Goal: Transaction & Acquisition: Purchase product/service

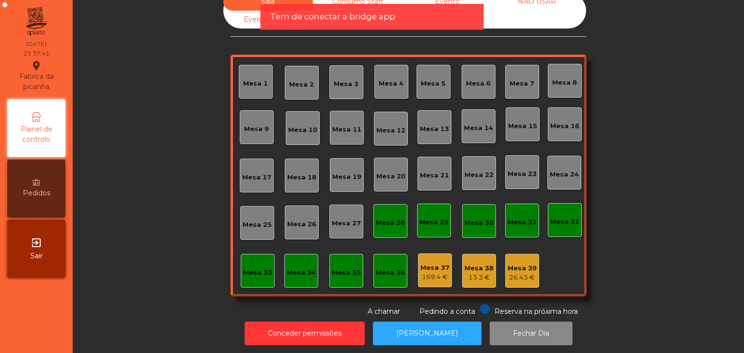
scroll to position [28, 0]
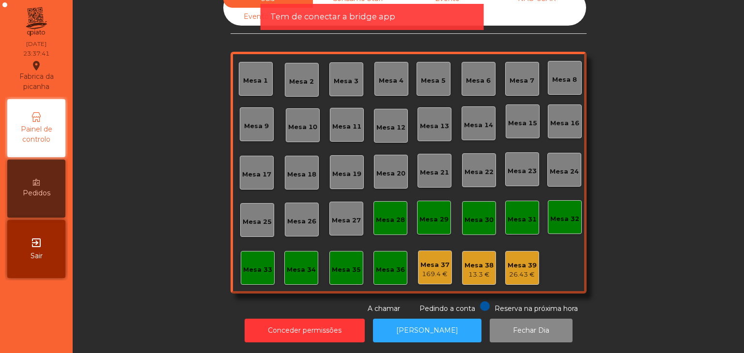
click at [46, 258] on div "exit_to_app Sair" at bounding box center [36, 249] width 58 height 58
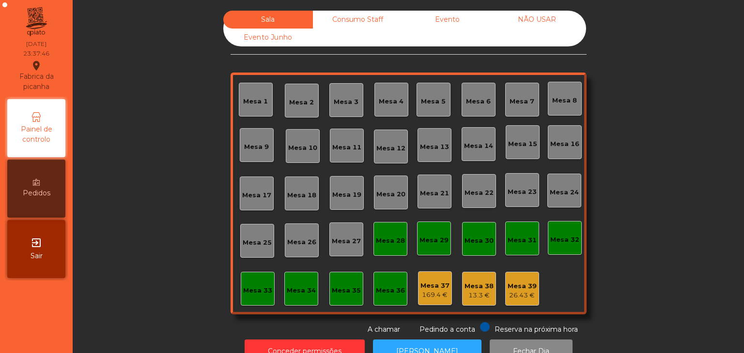
click at [302, 324] on div "Reserva na próxima hora Pedindo a conta A chamar" at bounding box center [406, 328] width 352 height 13
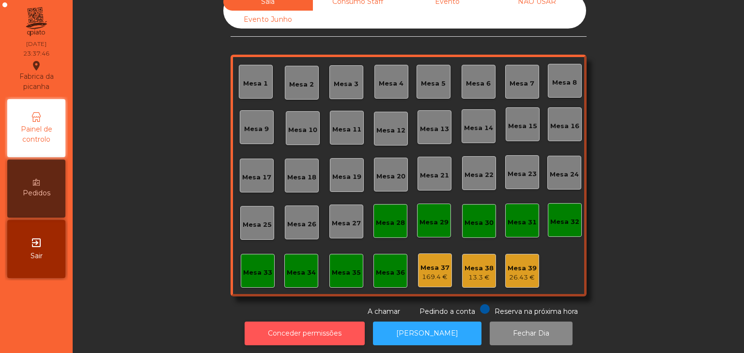
scroll to position [28, 0]
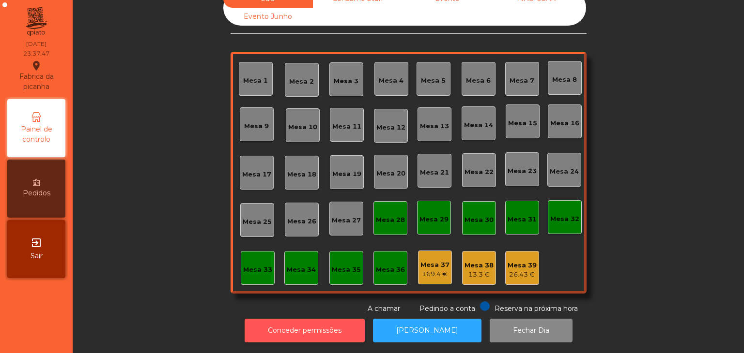
click at [298, 319] on button "Conceder permissões" at bounding box center [304, 331] width 120 height 24
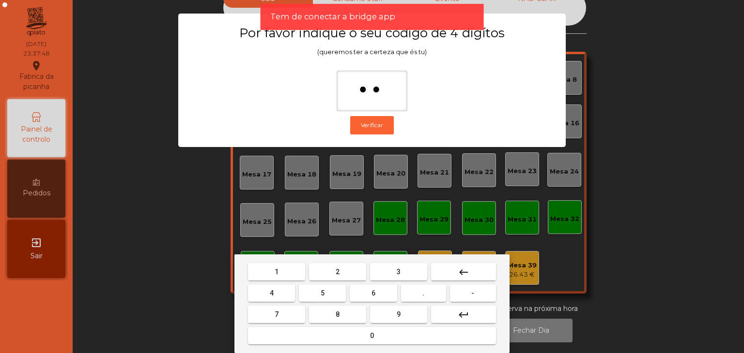
type input "***"
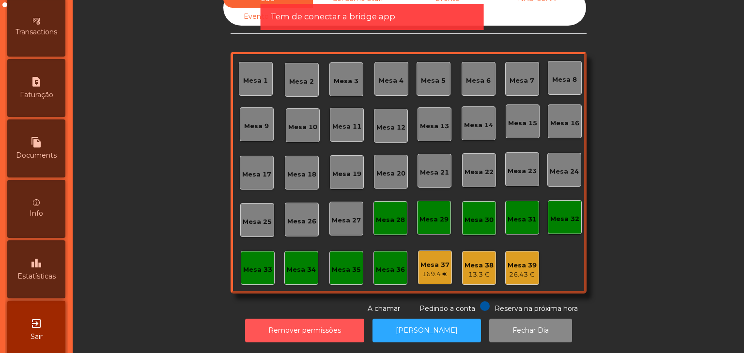
scroll to position [477, 0]
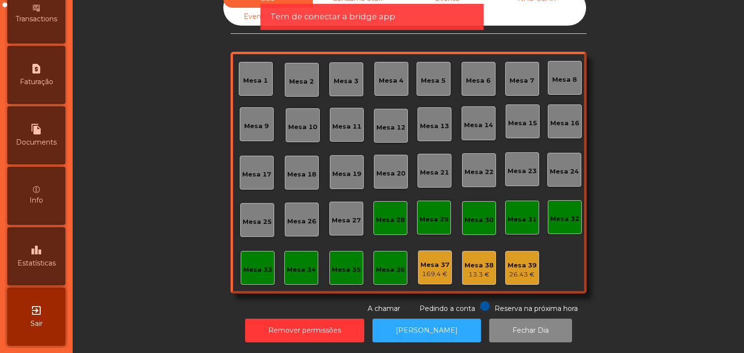
click at [50, 254] on div "leaderboard Estatísticas" at bounding box center [36, 257] width 58 height 58
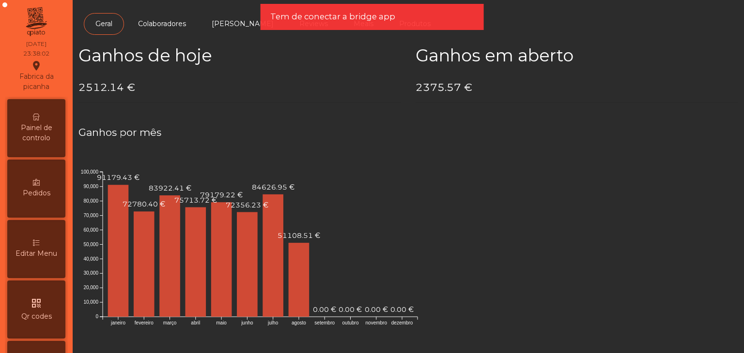
click at [44, 132] on span "Painel de controlo" at bounding box center [36, 133] width 53 height 20
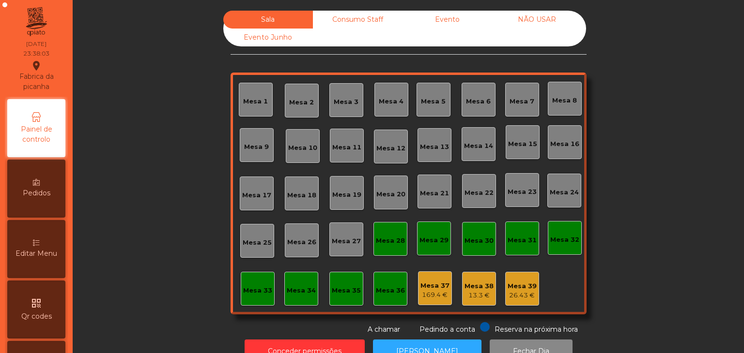
click at [553, 13] on div "NÃO USAR" at bounding box center [537, 20] width 90 height 18
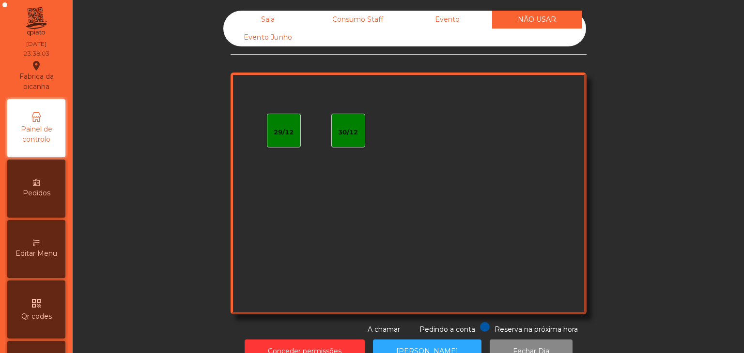
click at [465, 22] on div "Evento" at bounding box center [447, 20] width 90 height 18
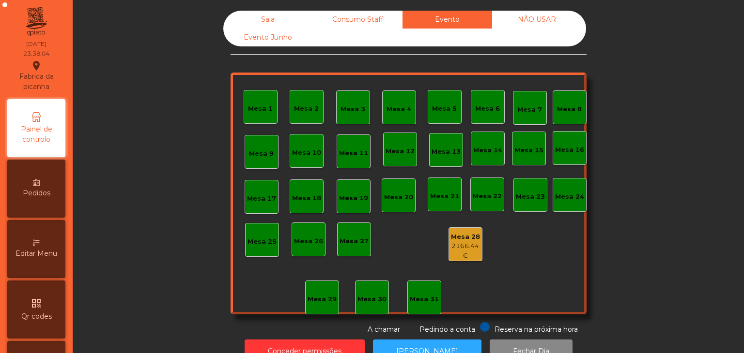
click at [460, 229] on div "Mesa 28 2166.44 €" at bounding box center [465, 245] width 33 height 32
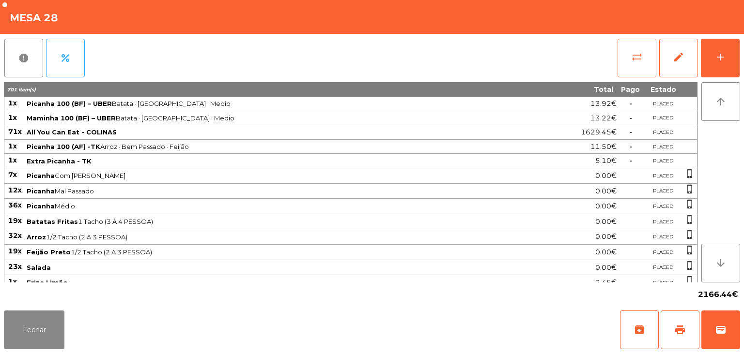
click at [642, 68] on button "sync_alt" at bounding box center [636, 58] width 39 height 39
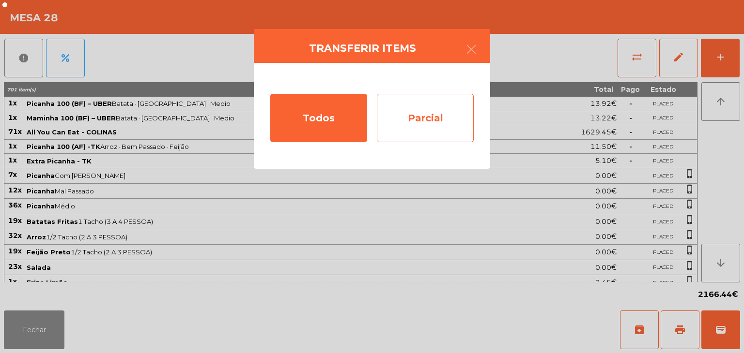
click at [448, 121] on div "Parcial" at bounding box center [425, 118] width 97 height 48
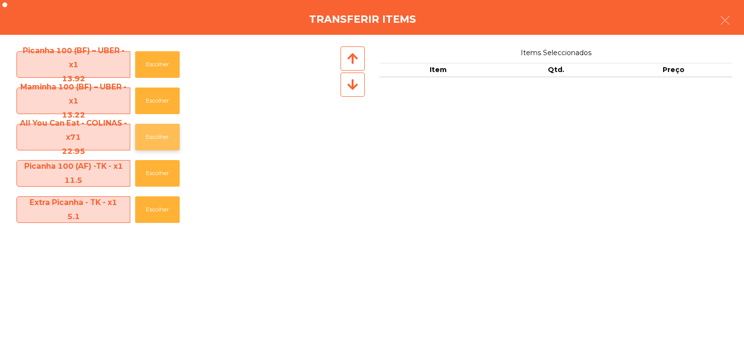
click at [159, 129] on button "Escolher" at bounding box center [157, 137] width 45 height 27
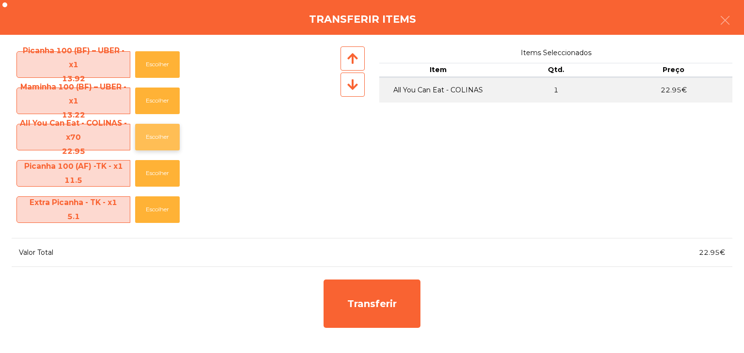
click at [159, 129] on button "Escolher" at bounding box center [157, 137] width 45 height 27
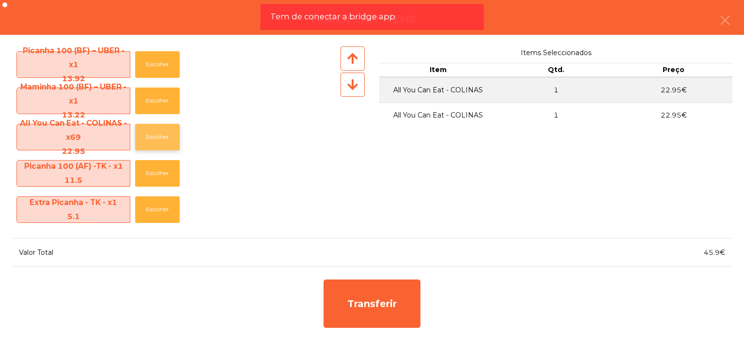
click at [159, 129] on button "Escolher" at bounding box center [157, 137] width 45 height 27
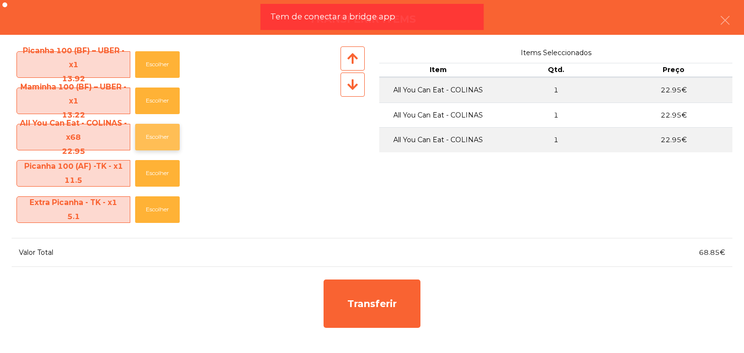
click at [159, 129] on button "Escolher" at bounding box center [157, 137] width 45 height 27
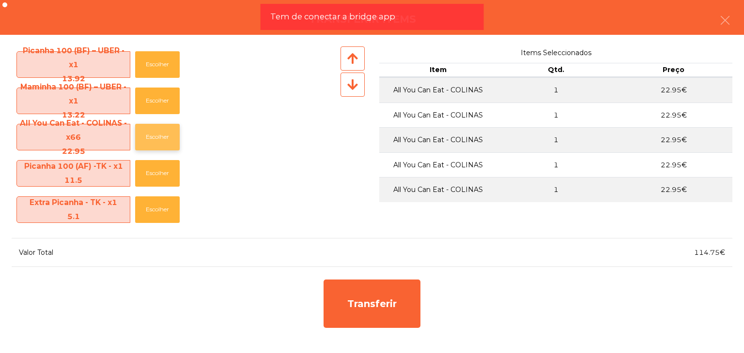
click at [159, 129] on button "Escolher" at bounding box center [157, 137] width 45 height 27
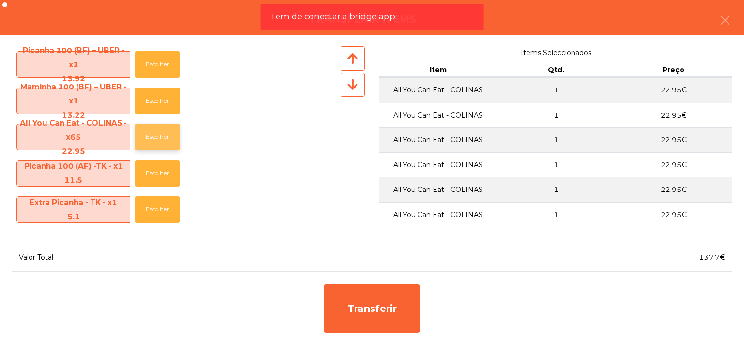
click at [159, 129] on button "Escolher" at bounding box center [157, 137] width 45 height 27
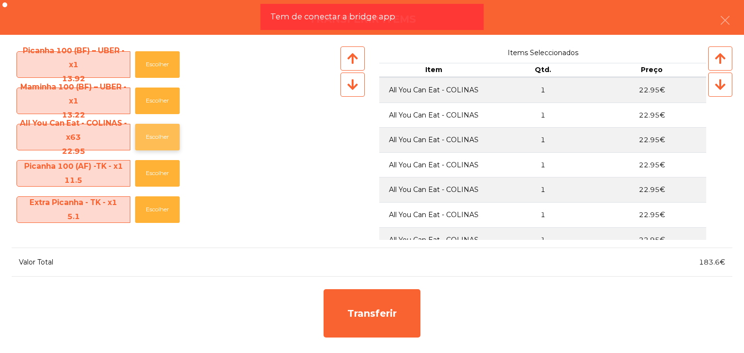
click at [159, 129] on button "Escolher" at bounding box center [157, 137] width 45 height 27
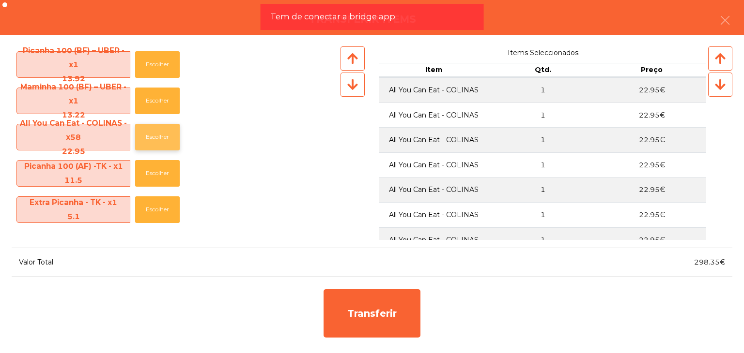
click at [159, 129] on button "Escolher" at bounding box center [157, 137] width 45 height 27
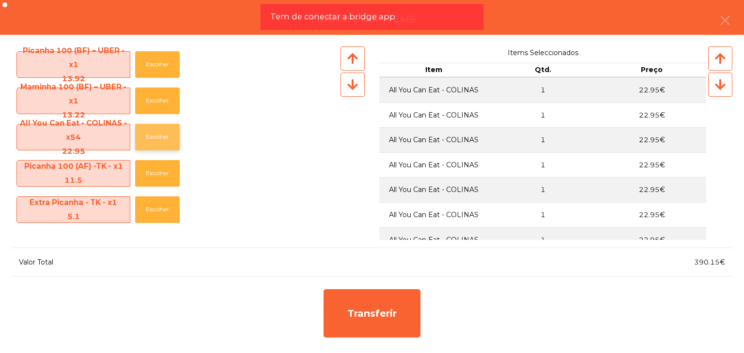
click at [159, 129] on button "Escolher" at bounding box center [157, 137] width 45 height 27
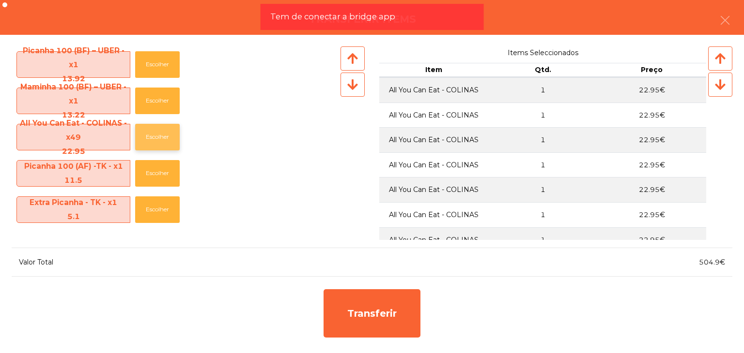
click at [159, 129] on button "Escolher" at bounding box center [157, 137] width 45 height 27
click at [160, 129] on button "Escolher" at bounding box center [157, 137] width 45 height 27
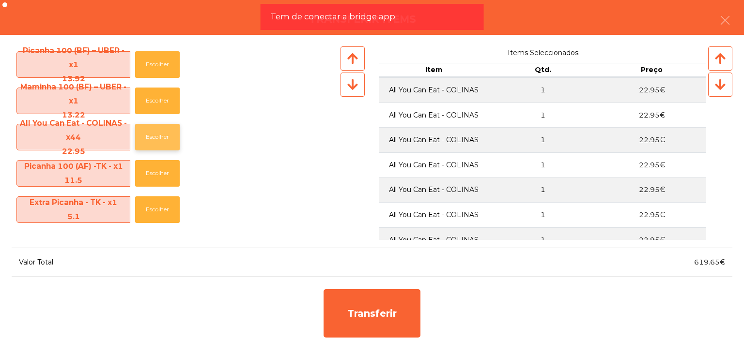
click at [160, 129] on button "Escolher" at bounding box center [157, 137] width 45 height 27
click at [161, 129] on button "Escolher" at bounding box center [157, 137] width 45 height 27
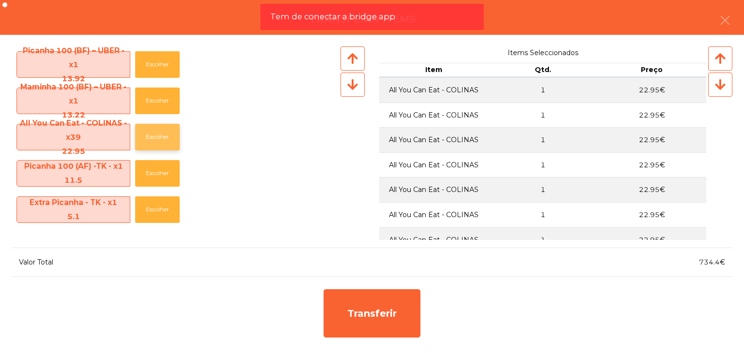
click at [161, 129] on button "Escolher" at bounding box center [157, 137] width 45 height 27
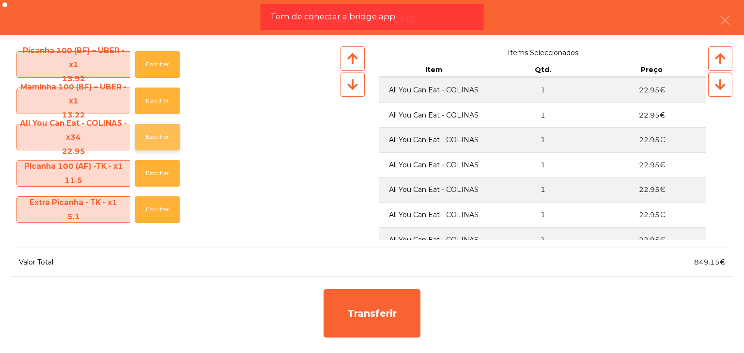
click at [161, 129] on button "Escolher" at bounding box center [157, 137] width 45 height 27
click at [161, 128] on button "Escolher" at bounding box center [157, 137] width 45 height 27
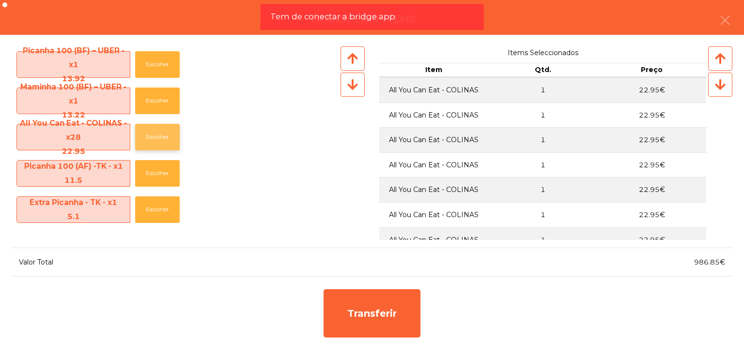
click at [161, 128] on button "Escolher" at bounding box center [157, 137] width 45 height 27
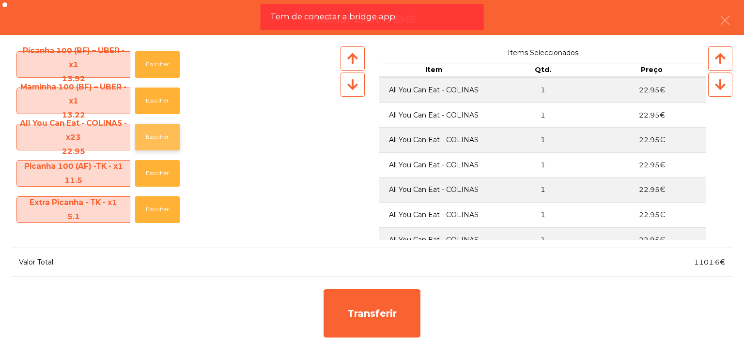
click at [161, 128] on button "Escolher" at bounding box center [157, 137] width 45 height 27
click at [162, 127] on button "Escolher" at bounding box center [157, 137] width 45 height 27
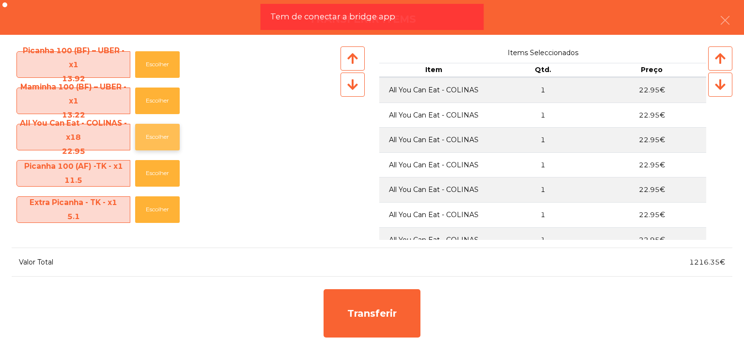
click at [162, 127] on button "Escolher" at bounding box center [157, 137] width 45 height 27
click at [161, 128] on button "Escolher" at bounding box center [157, 137] width 45 height 27
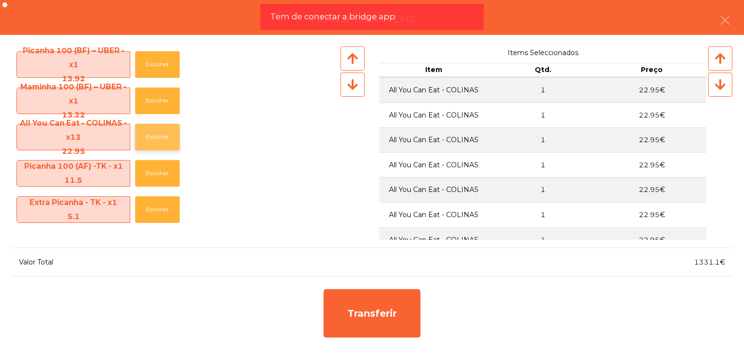
click at [161, 128] on button "Escolher" at bounding box center [157, 137] width 45 height 27
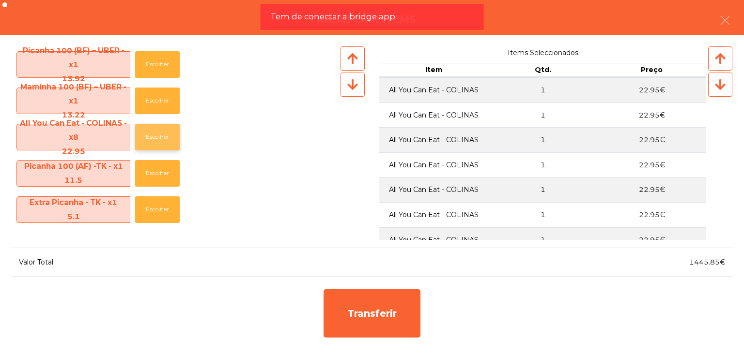
click at [161, 128] on button "Escolher" at bounding box center [157, 137] width 45 height 27
click at [154, 214] on button "Escolher" at bounding box center [157, 210] width 45 height 27
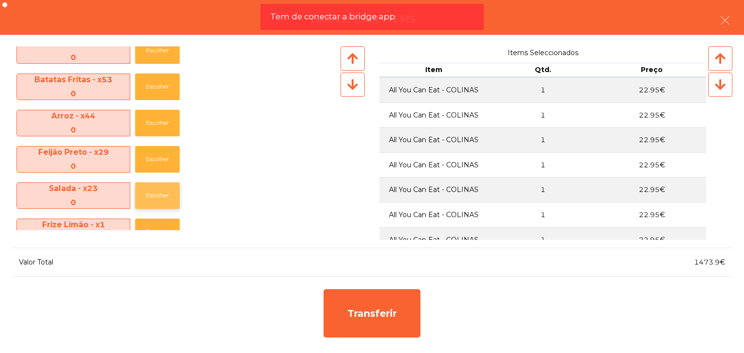
scroll to position [194, 0]
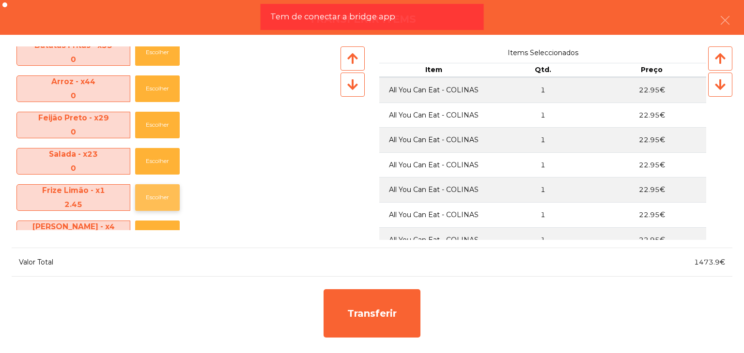
click at [164, 201] on button "Escolher" at bounding box center [157, 197] width 45 height 27
click at [159, 200] on button "Escolher" at bounding box center [157, 197] width 45 height 27
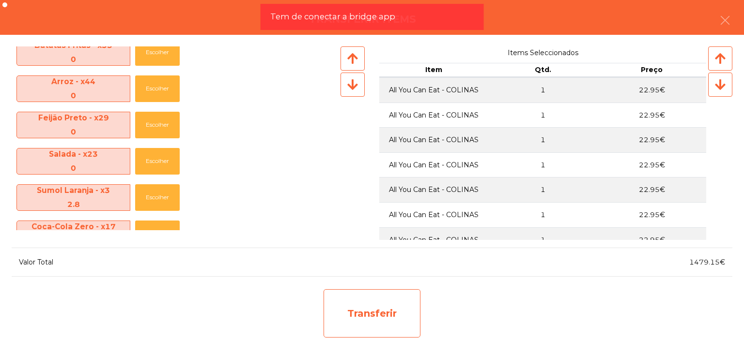
click at [405, 315] on div "Transferir" at bounding box center [371, 314] width 97 height 48
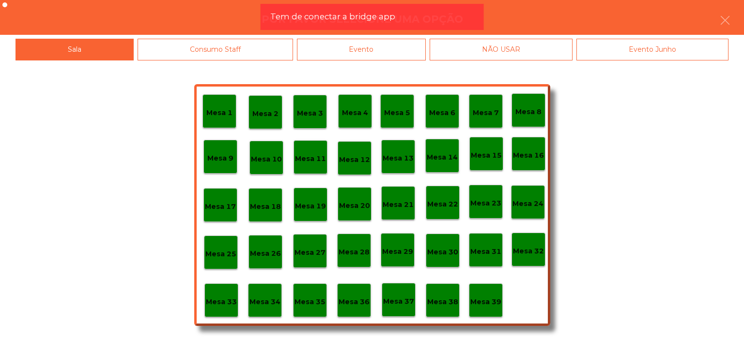
click at [443, 260] on div "Mesa 30" at bounding box center [443, 251] width 34 height 34
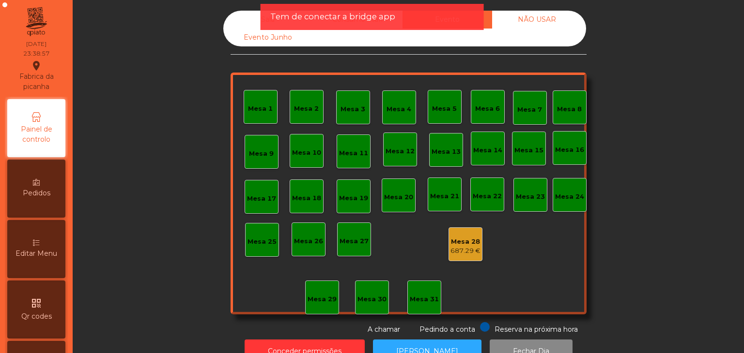
click at [467, 253] on div "687.29 €" at bounding box center [465, 251] width 30 height 10
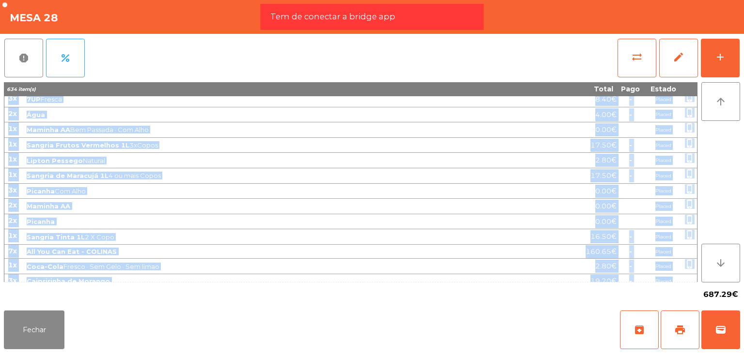
scroll to position [1120, 0]
drag, startPoint x: 10, startPoint y: 101, endPoint x: 667, endPoint y: 274, distance: 679.2
copy tbody "1x Picanha 100 (BF) – UBER Batata · Feijão · Medio 13.92€ - Placed 1x Maminha 1…"
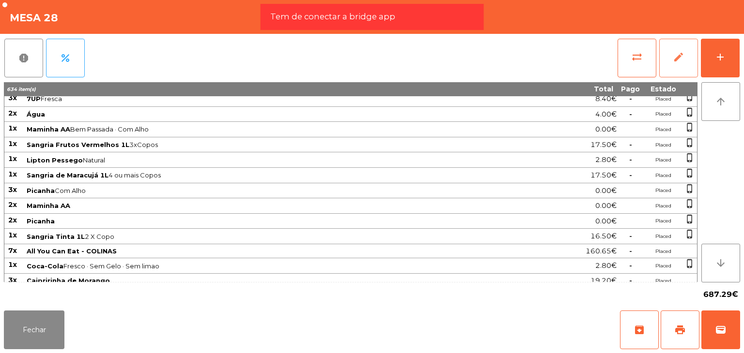
click at [674, 45] on button "edit" at bounding box center [678, 58] width 39 height 39
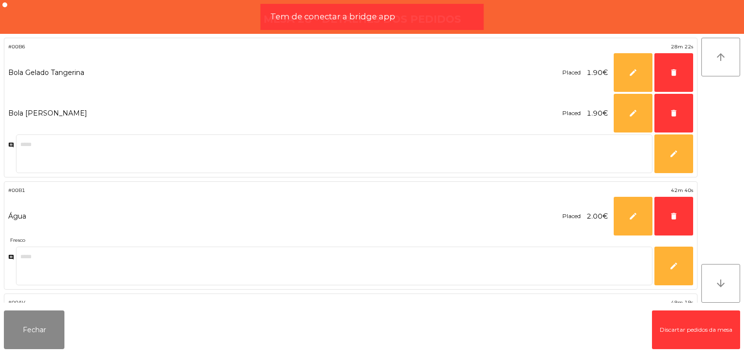
click at [694, 337] on button "Discartar pedidos da mesa" at bounding box center [696, 330] width 88 height 39
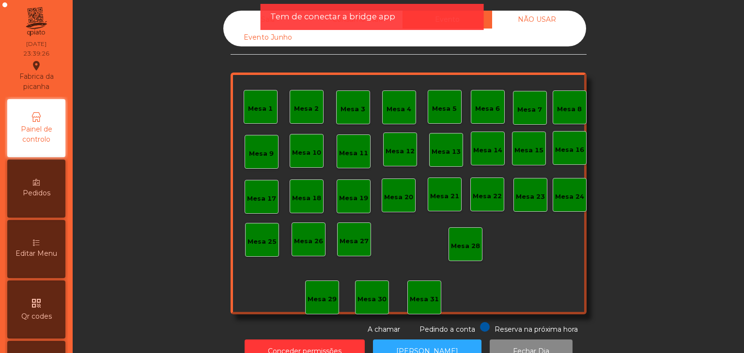
click at [458, 19] on div "Tem de conectar a bridge app" at bounding box center [372, 17] width 204 height 12
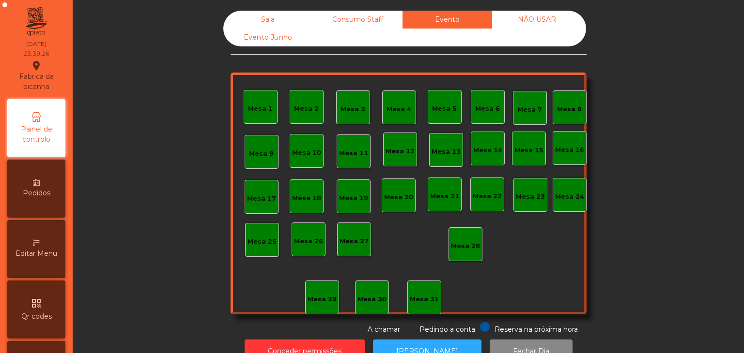
click at [343, 29] on div "Sala Consumo Staff Evento NÃO USAR Evento Junho" at bounding box center [404, 29] width 363 height 36
click at [340, 24] on div "Consumo Staff" at bounding box center [358, 20] width 90 height 18
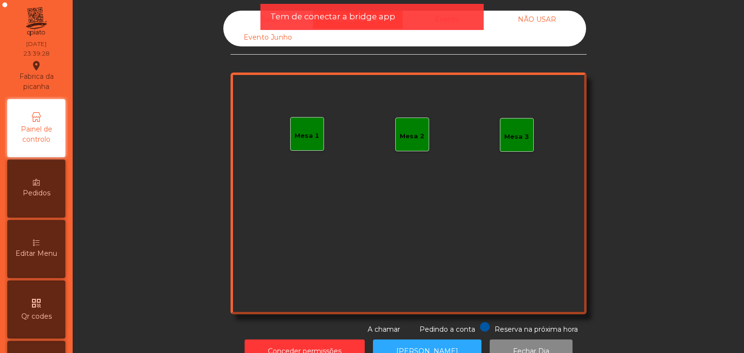
click at [269, 20] on div "Tem de conectar a bridge app" at bounding box center [371, 17] width 223 height 26
click at [234, 20] on div "Sala" at bounding box center [268, 20] width 90 height 18
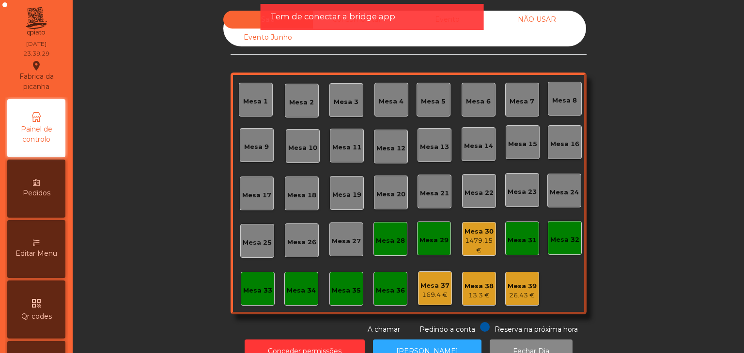
click at [472, 252] on div "1479.15 €" at bounding box center [478, 245] width 33 height 19
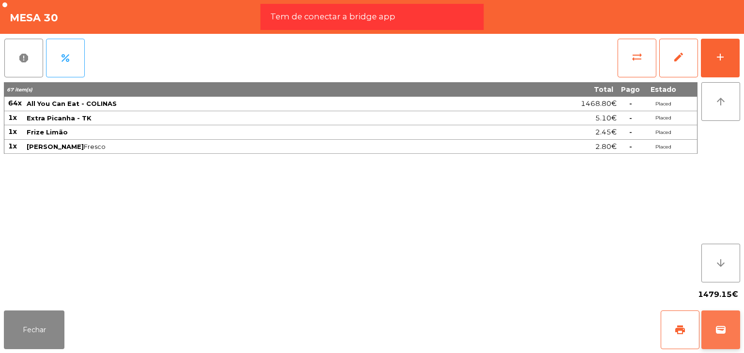
click at [714, 318] on button "wallet" at bounding box center [720, 330] width 39 height 39
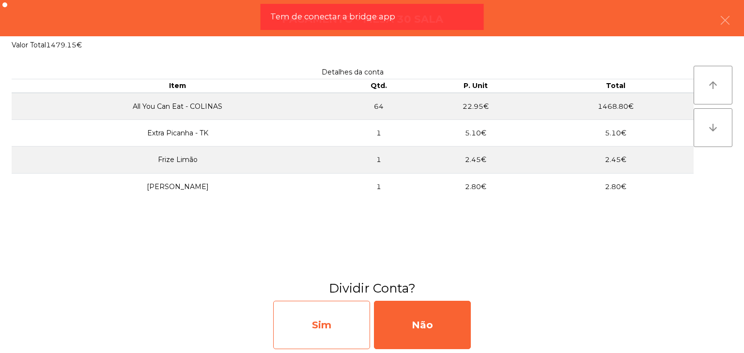
click at [325, 330] on div "Sim" at bounding box center [321, 325] width 97 height 48
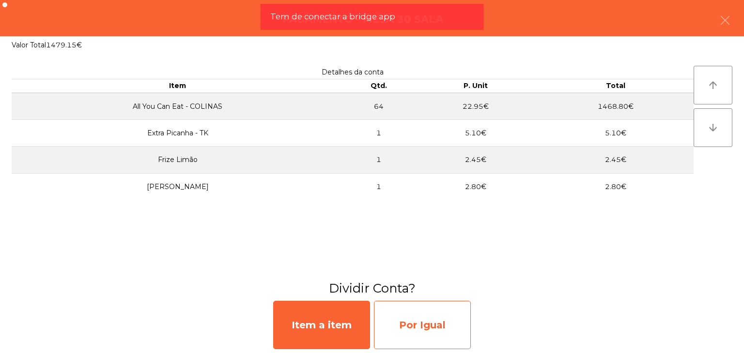
click at [420, 314] on div "Por Igual" at bounding box center [422, 325] width 97 height 48
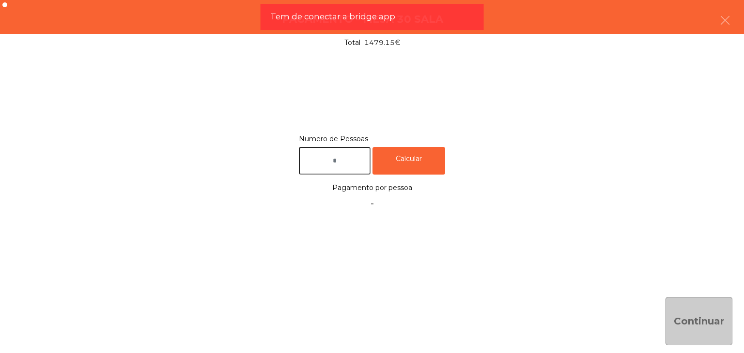
drag, startPoint x: 336, startPoint y: 176, endPoint x: 333, endPoint y: 166, distance: 10.1
click at [334, 172] on div "Numero de Pessoas Calcular Pagamento por pessoa -" at bounding box center [372, 173] width 720 height 80
click at [333, 166] on input "text" at bounding box center [335, 161] width 72 height 28
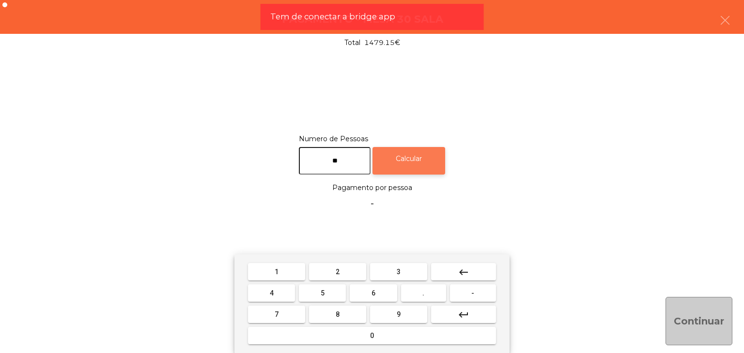
type input "**"
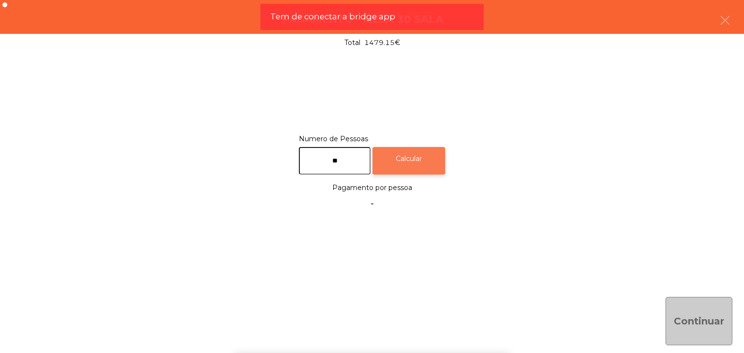
click at [394, 159] on div "Calcular" at bounding box center [408, 161] width 73 height 28
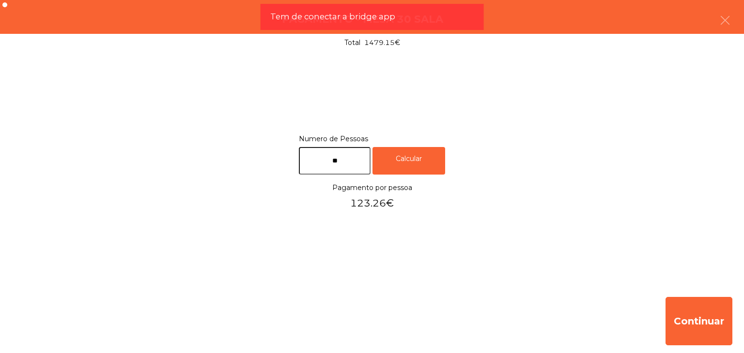
click at [734, 315] on div "Continuar" at bounding box center [372, 322] width 744 height 64
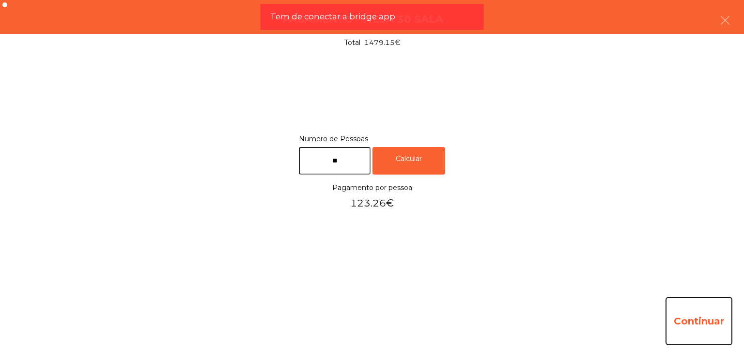
click at [676, 332] on button "Continuar" at bounding box center [698, 321] width 67 height 48
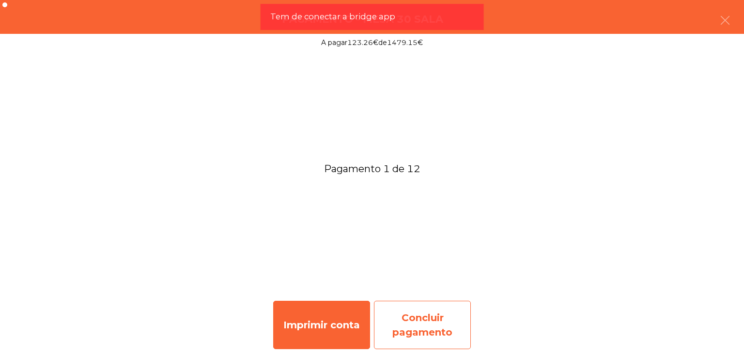
click at [417, 314] on div "Concluir pagamento" at bounding box center [422, 325] width 97 height 48
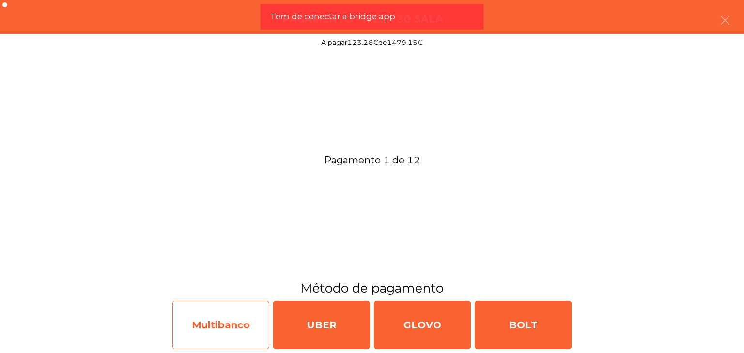
click at [213, 304] on div "Multibanco" at bounding box center [220, 325] width 97 height 48
select select "**"
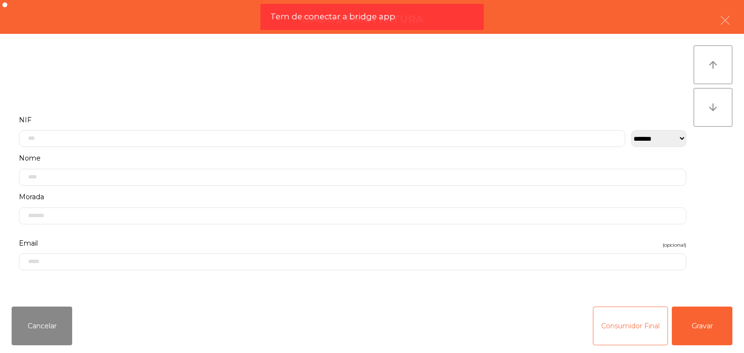
click at [636, 313] on button "Consumidor Final" at bounding box center [630, 326] width 75 height 39
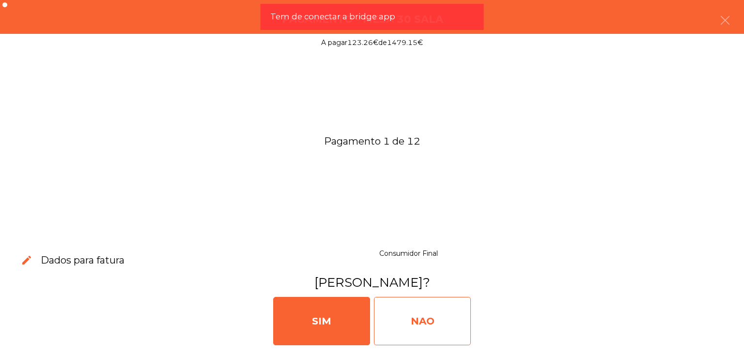
click at [448, 311] on div "NAO" at bounding box center [422, 321] width 97 height 48
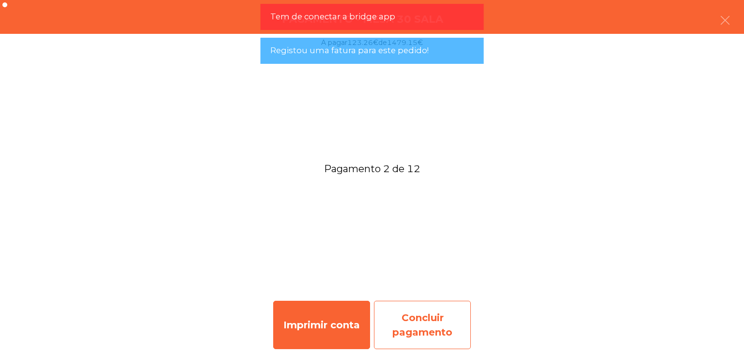
click at [436, 324] on div "Concluir pagamento" at bounding box center [422, 325] width 97 height 48
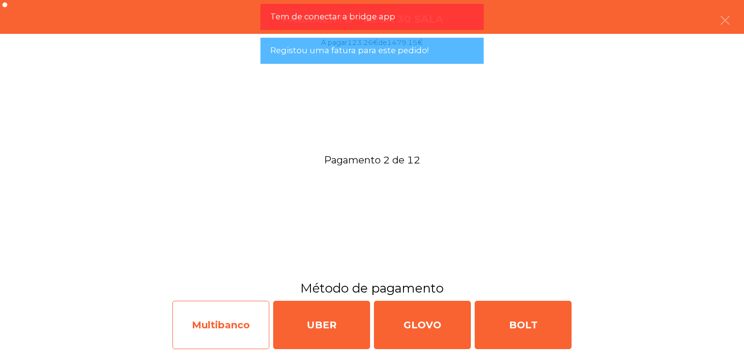
click at [242, 335] on div "Multibanco" at bounding box center [220, 325] width 97 height 48
select select "**"
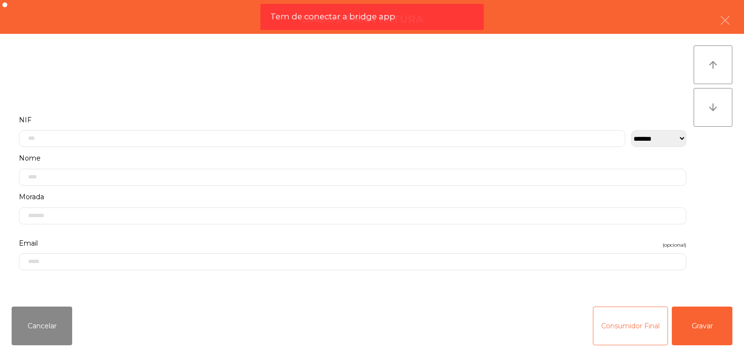
click at [604, 319] on button "Consumidor Final" at bounding box center [630, 326] width 75 height 39
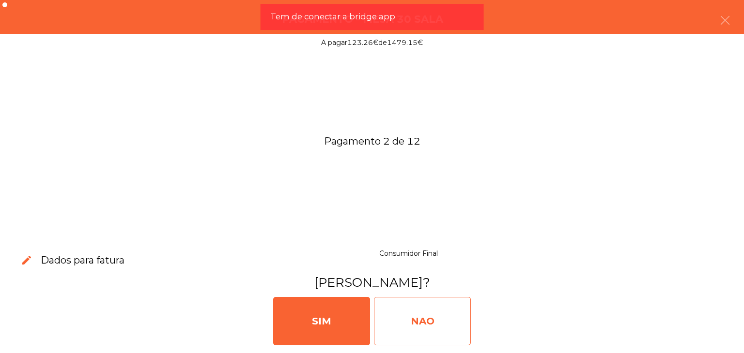
drag, startPoint x: 443, startPoint y: 328, endPoint x: 436, endPoint y: 332, distance: 7.4
click at [443, 328] on div "NAO" at bounding box center [422, 321] width 97 height 48
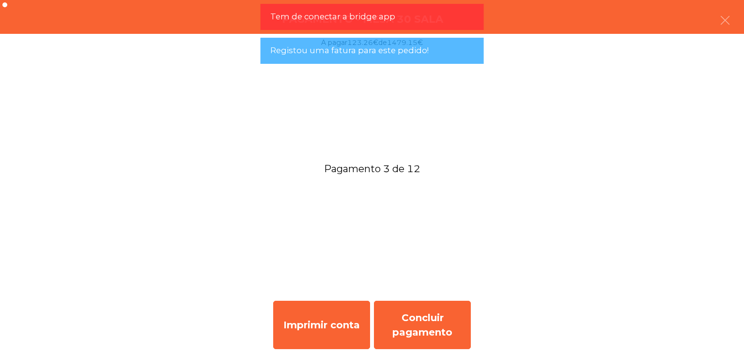
click at [440, 320] on div "Concluir pagamento" at bounding box center [422, 325] width 97 height 48
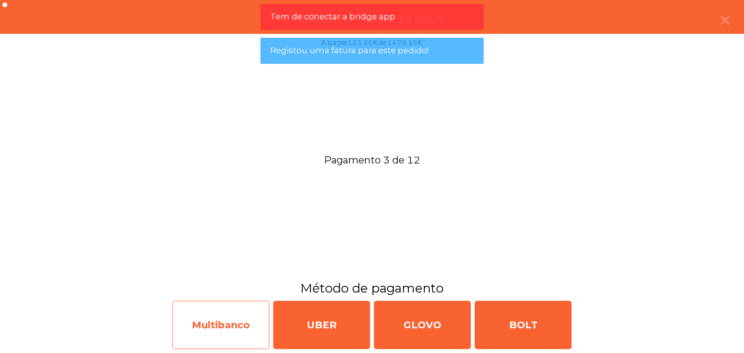
click at [209, 306] on div "Multibanco" at bounding box center [220, 325] width 97 height 48
select select "**"
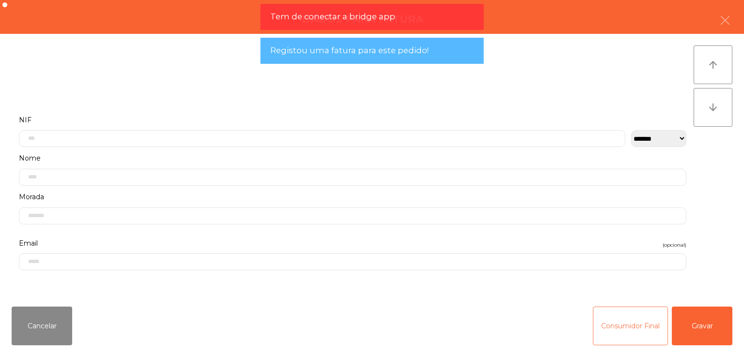
click at [639, 318] on button "Consumidor Final" at bounding box center [630, 326] width 75 height 39
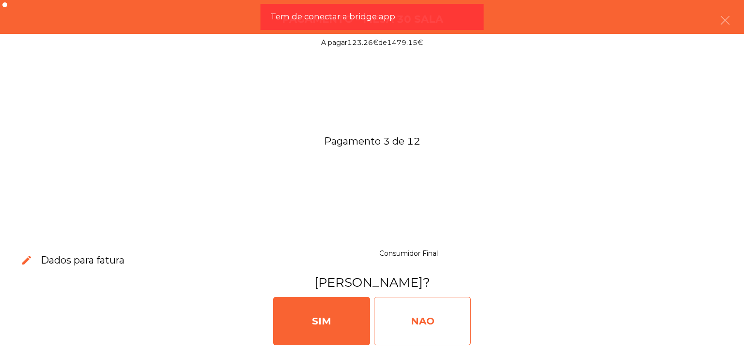
click at [427, 326] on div "NAO" at bounding box center [422, 321] width 97 height 48
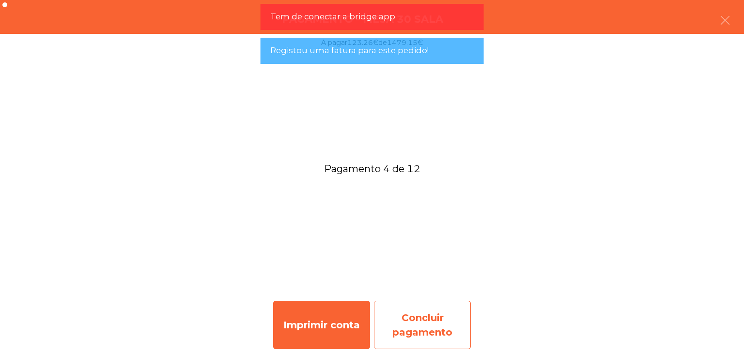
click at [450, 309] on div "Concluir pagamento" at bounding box center [422, 325] width 97 height 48
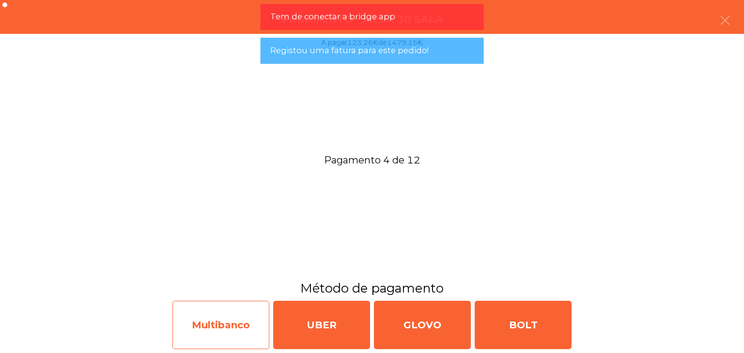
click at [203, 316] on div "Multibanco" at bounding box center [220, 325] width 97 height 48
select select "**"
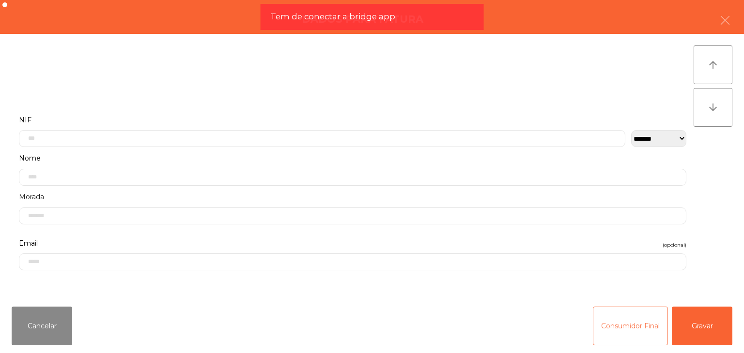
click at [628, 314] on button "Consumidor Final" at bounding box center [630, 326] width 75 height 39
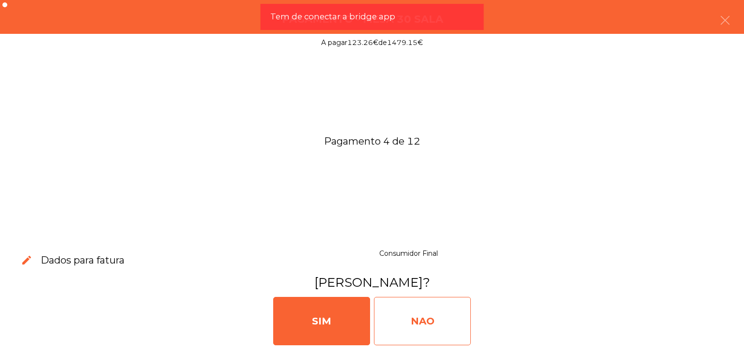
click at [410, 300] on div "NAO" at bounding box center [422, 321] width 97 height 48
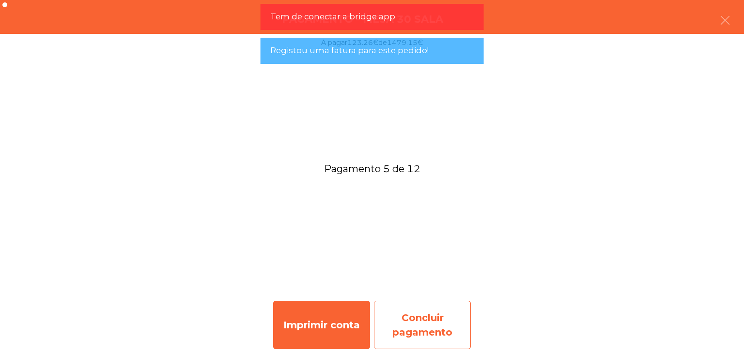
click at [447, 309] on div "Concluir pagamento" at bounding box center [422, 325] width 97 height 48
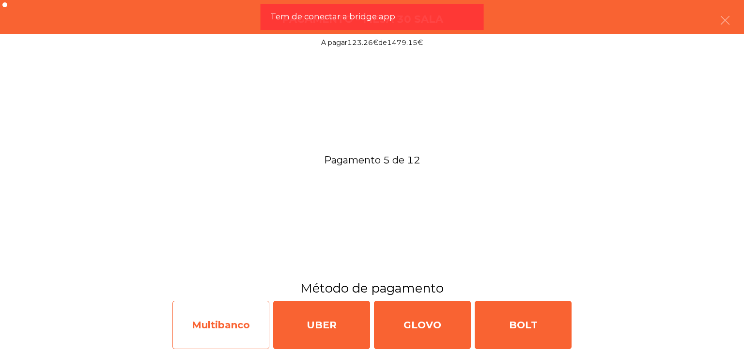
click at [209, 314] on div "Multibanco" at bounding box center [220, 325] width 97 height 48
select select "**"
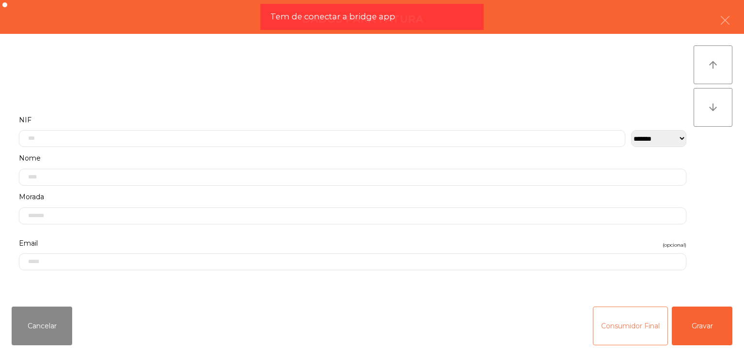
click at [645, 339] on button "Consumidor Final" at bounding box center [630, 326] width 75 height 39
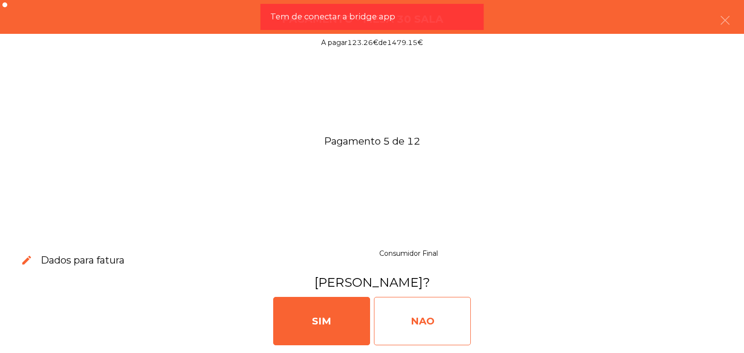
click at [414, 308] on div "NAO" at bounding box center [422, 321] width 97 height 48
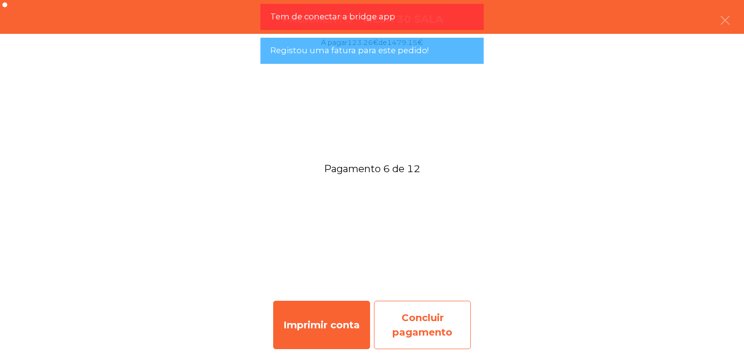
click at [420, 311] on div "Concluir pagamento" at bounding box center [422, 325] width 97 height 48
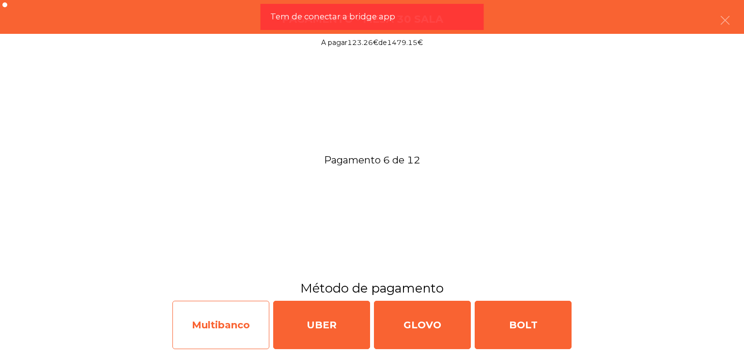
click at [245, 303] on div "Multibanco" at bounding box center [220, 325] width 97 height 48
select select "**"
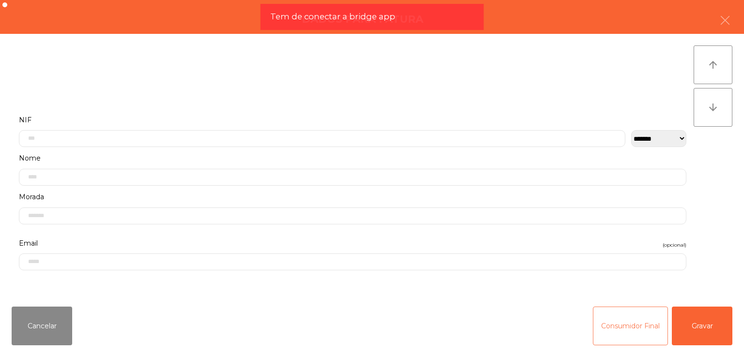
click at [643, 319] on button "Consumidor Final" at bounding box center [630, 326] width 75 height 39
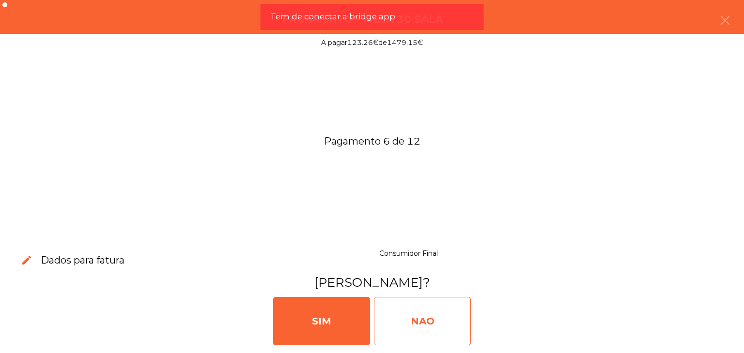
click at [469, 320] on div "NAO" at bounding box center [422, 321] width 97 height 48
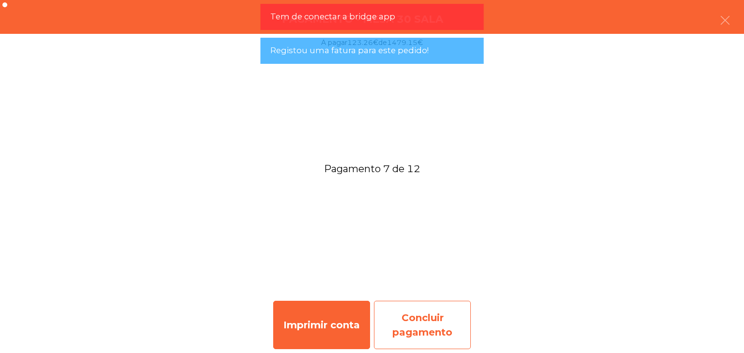
click at [452, 316] on div "Concluir pagamento" at bounding box center [422, 325] width 97 height 48
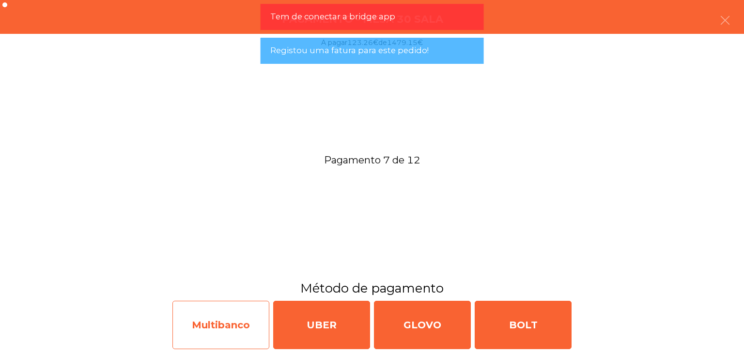
click at [241, 315] on div "Multibanco" at bounding box center [220, 325] width 97 height 48
select select "**"
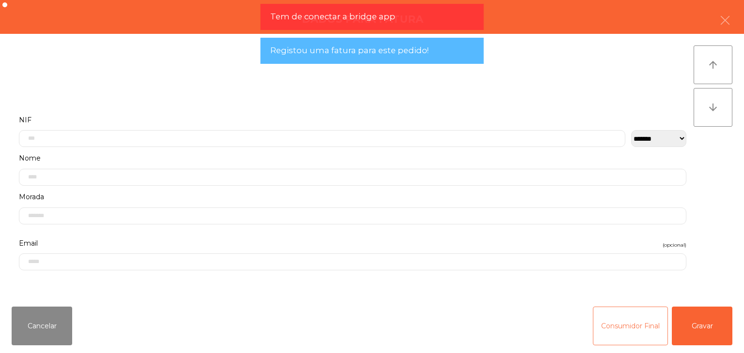
click at [626, 328] on button "Consumidor Final" at bounding box center [630, 326] width 75 height 39
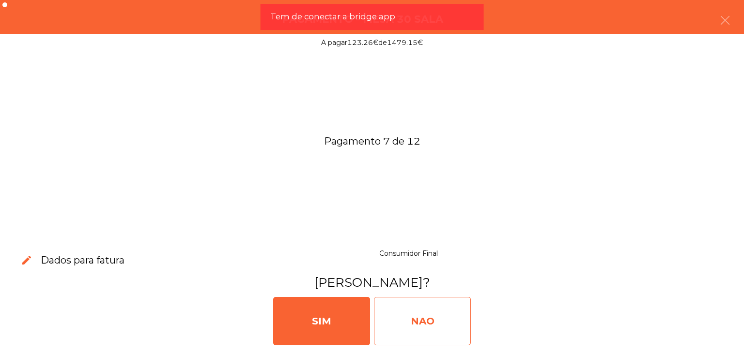
click at [455, 320] on div "NAO" at bounding box center [422, 321] width 97 height 48
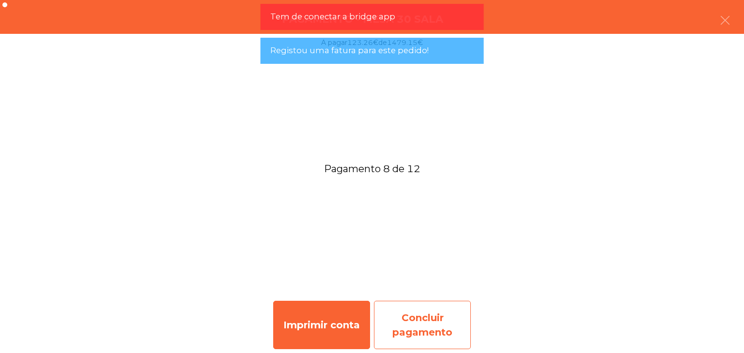
click at [452, 314] on div "Concluir pagamento" at bounding box center [422, 325] width 97 height 48
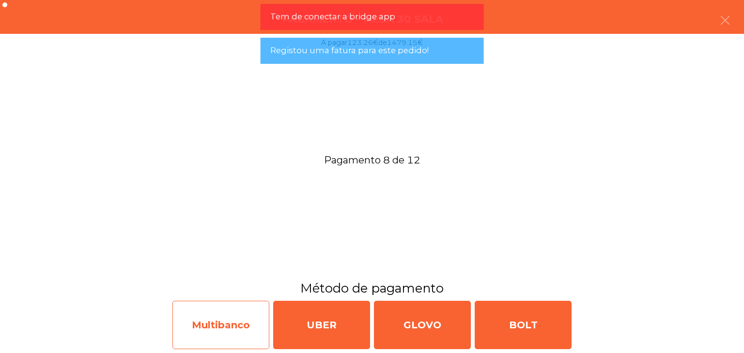
click at [229, 320] on div "Multibanco" at bounding box center [220, 325] width 97 height 48
select select "**"
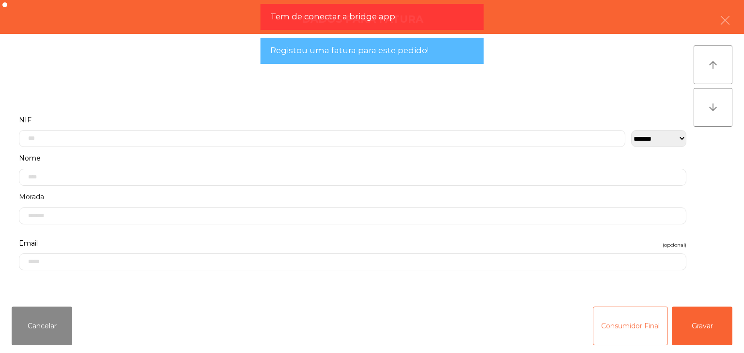
click at [593, 320] on button "Consumidor Final" at bounding box center [630, 326] width 75 height 39
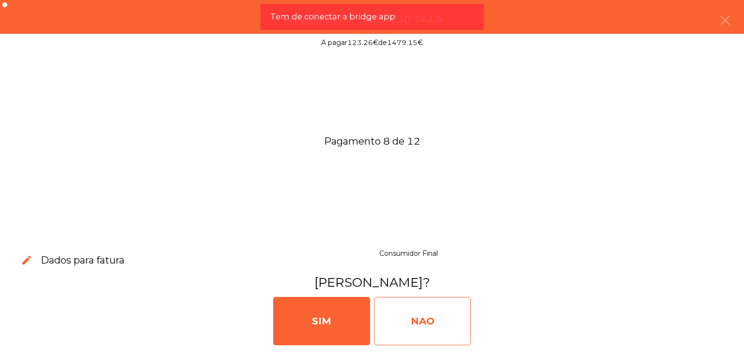
drag, startPoint x: 467, startPoint y: 323, endPoint x: 459, endPoint y: 324, distance: 7.8
click at [467, 323] on div "NAO" at bounding box center [422, 321] width 97 height 48
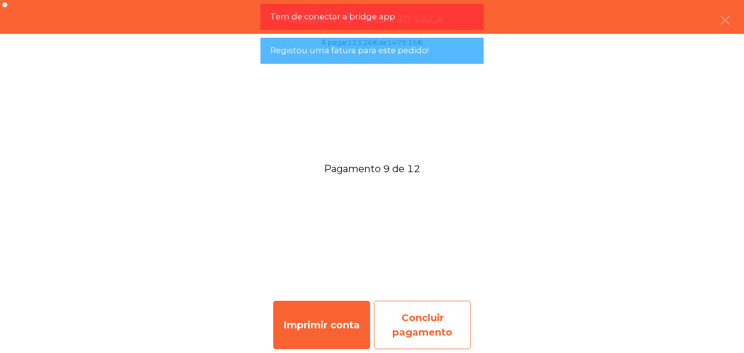
click at [453, 309] on div "Concluir pagamento" at bounding box center [422, 325] width 97 height 48
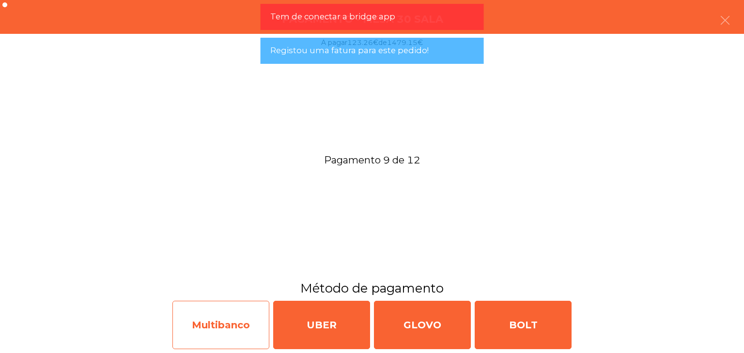
click at [195, 312] on div "Multibanco" at bounding box center [220, 325] width 97 height 48
select select "**"
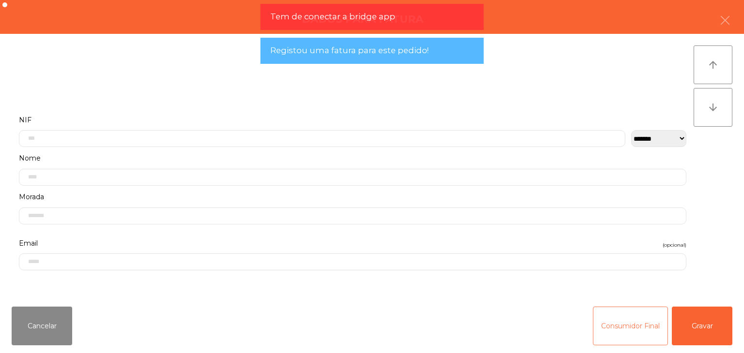
click at [616, 316] on button "Consumidor Final" at bounding box center [630, 326] width 75 height 39
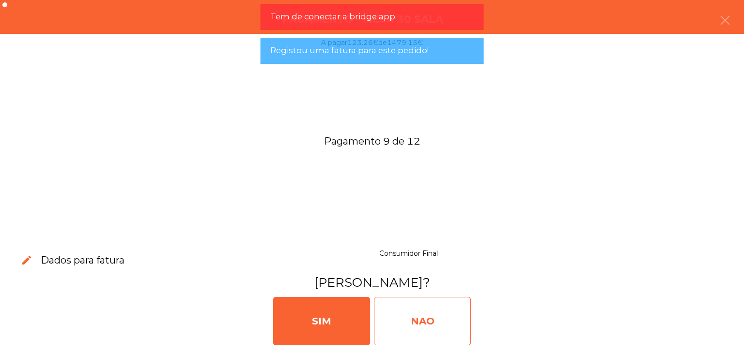
click at [451, 318] on div "NAO" at bounding box center [422, 321] width 97 height 48
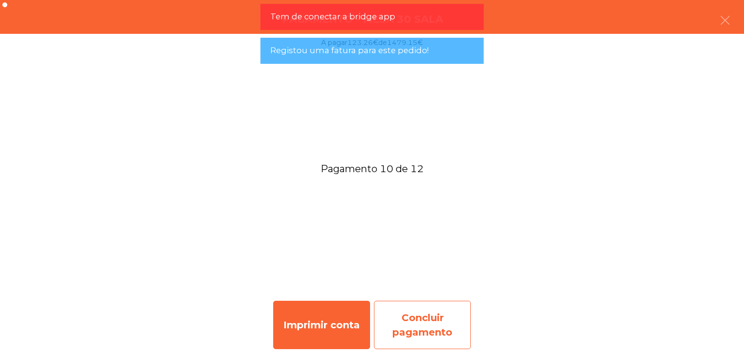
click at [451, 324] on div "Concluir pagamento" at bounding box center [422, 325] width 97 height 48
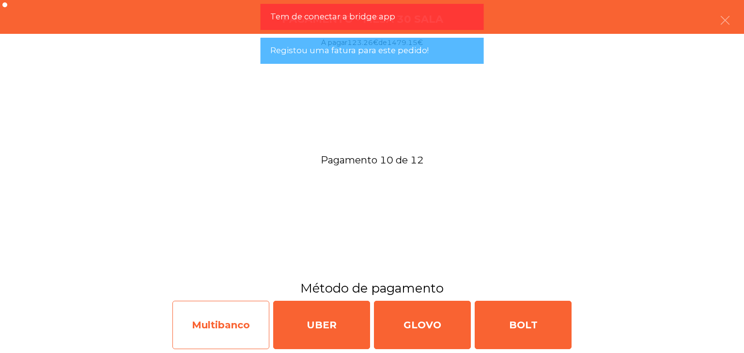
click at [221, 324] on div "Multibanco" at bounding box center [220, 325] width 97 height 48
select select "**"
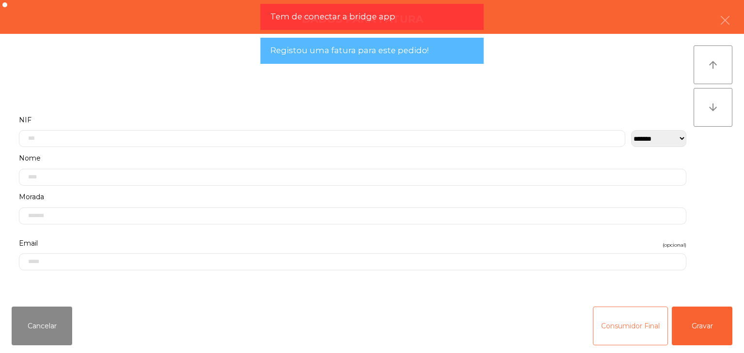
click at [612, 330] on button "Consumidor Final" at bounding box center [630, 326] width 75 height 39
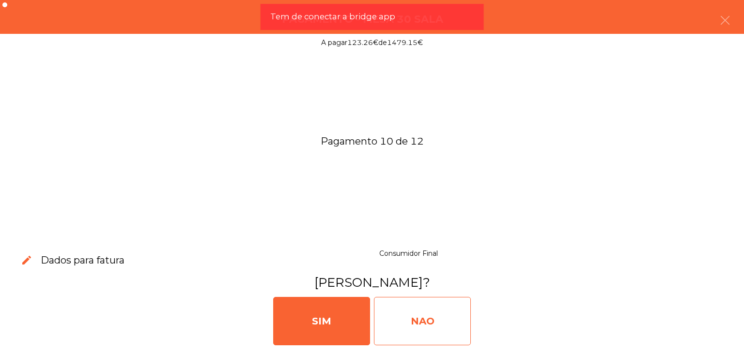
click at [445, 321] on div "NAO" at bounding box center [422, 321] width 97 height 48
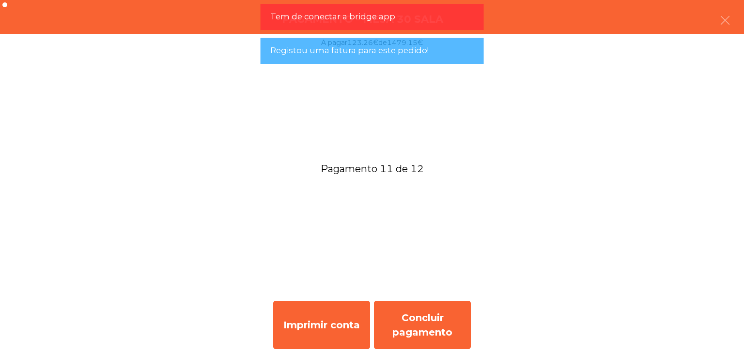
click at [453, 322] on div "Concluir pagamento" at bounding box center [422, 325] width 97 height 48
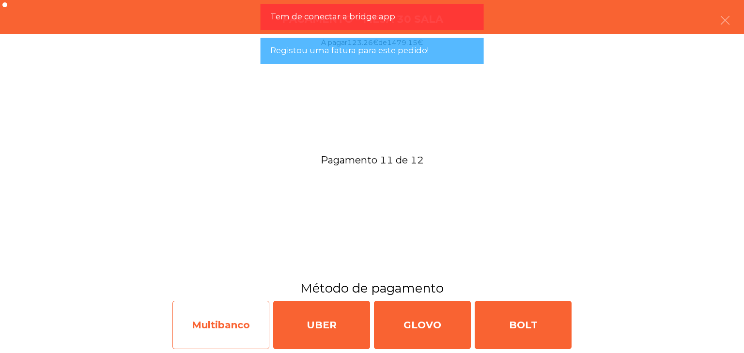
click at [227, 324] on div "Multibanco" at bounding box center [220, 325] width 97 height 48
select select "**"
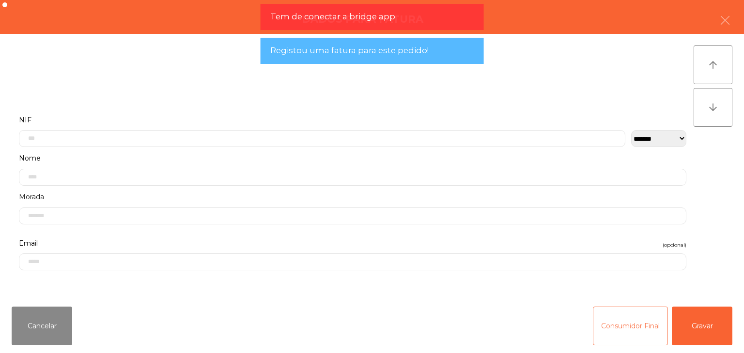
click at [626, 328] on button "Consumidor Final" at bounding box center [630, 326] width 75 height 39
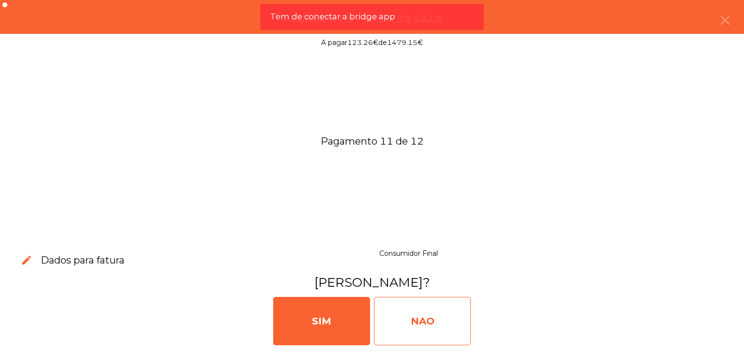
click at [453, 320] on div "NAO" at bounding box center [422, 321] width 97 height 48
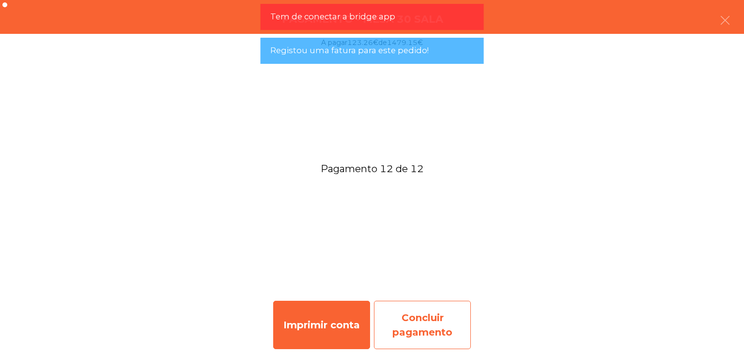
click at [445, 316] on div "Concluir pagamento" at bounding box center [422, 325] width 97 height 48
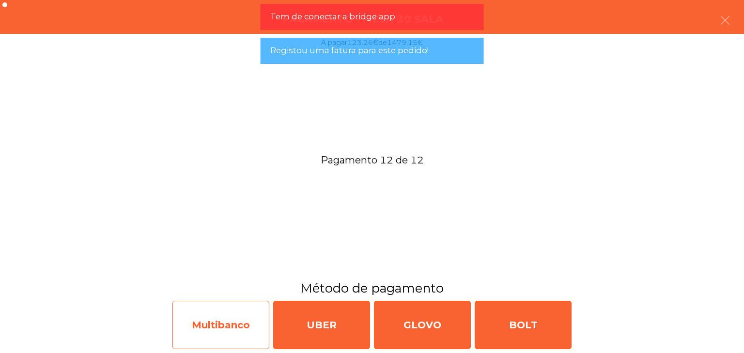
click at [216, 317] on div "Multibanco" at bounding box center [220, 325] width 97 height 48
select select "**"
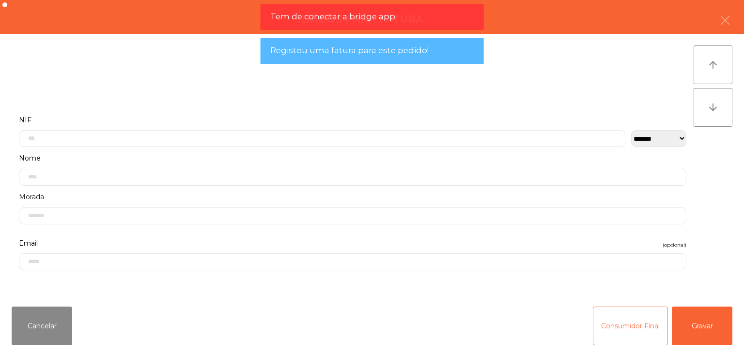
click at [639, 334] on button "Consumidor Final" at bounding box center [630, 326] width 75 height 39
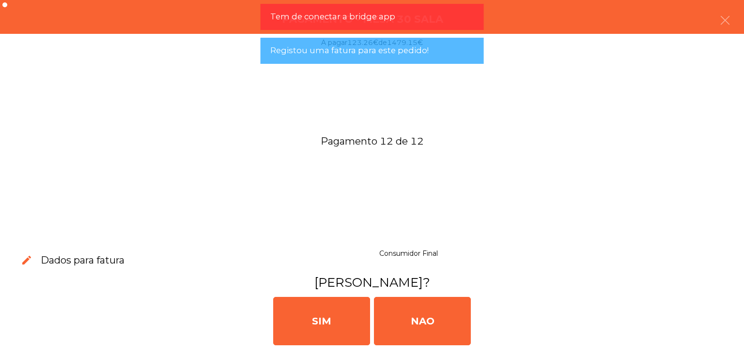
click at [478, 326] on div "SIM NAO" at bounding box center [372, 320] width 736 height 58
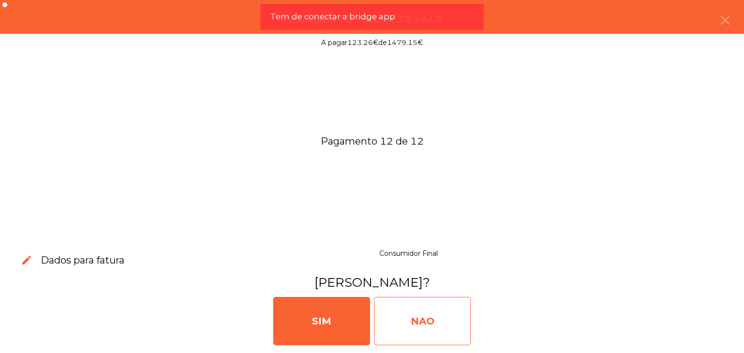
click at [447, 324] on div "NAO" at bounding box center [422, 321] width 97 height 48
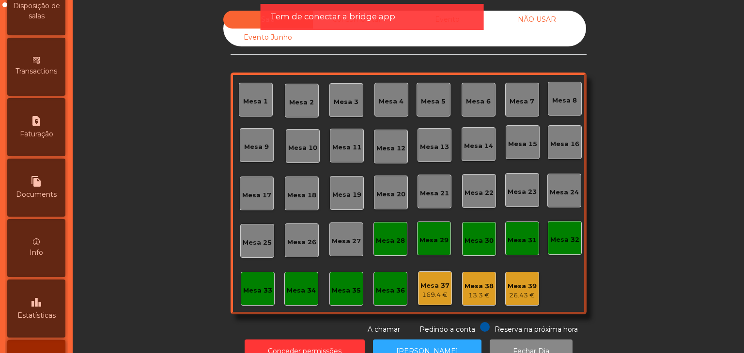
scroll to position [477, 0]
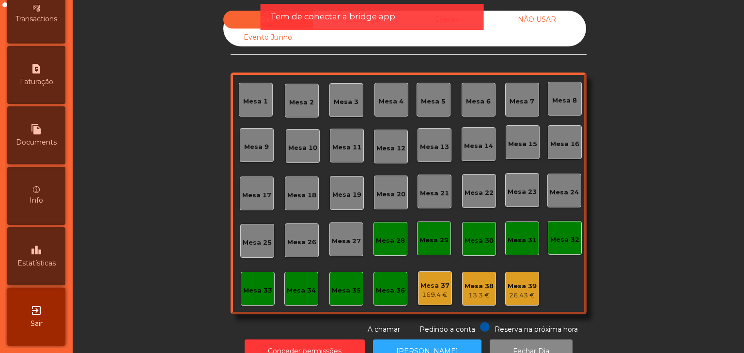
click at [37, 324] on span "Sair" at bounding box center [37, 324] width 12 height 10
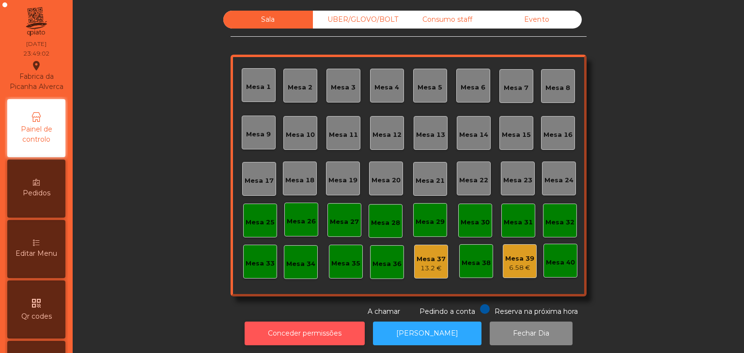
click at [310, 334] on button "Conceder permissões" at bounding box center [304, 334] width 120 height 24
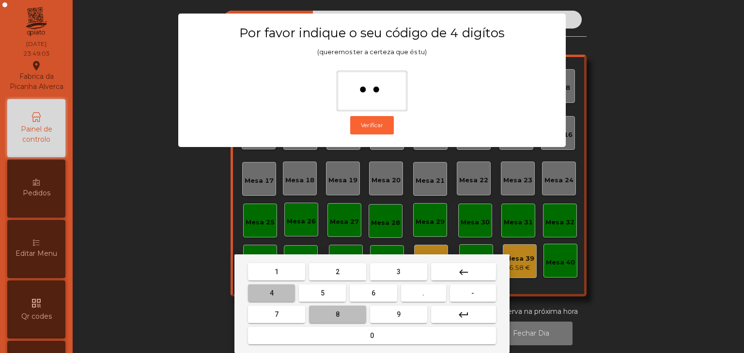
type input "***"
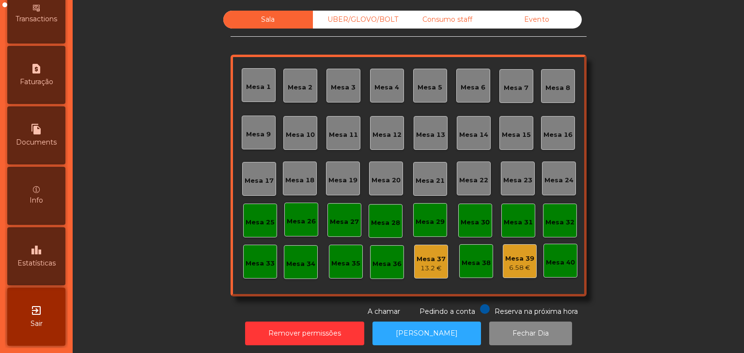
click at [44, 263] on span "Estatísticas" at bounding box center [36, 264] width 38 height 10
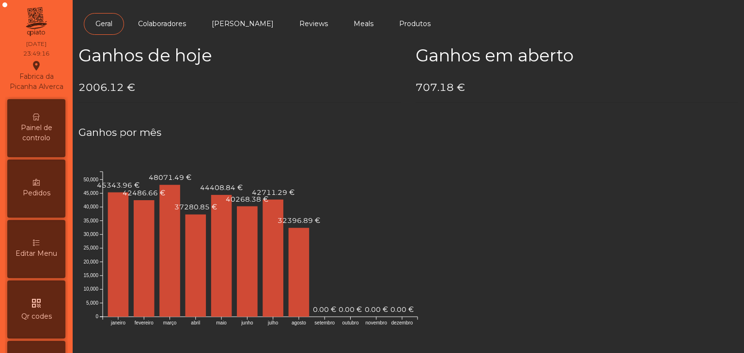
click at [29, 123] on div "Painel de controlo" at bounding box center [36, 128] width 58 height 58
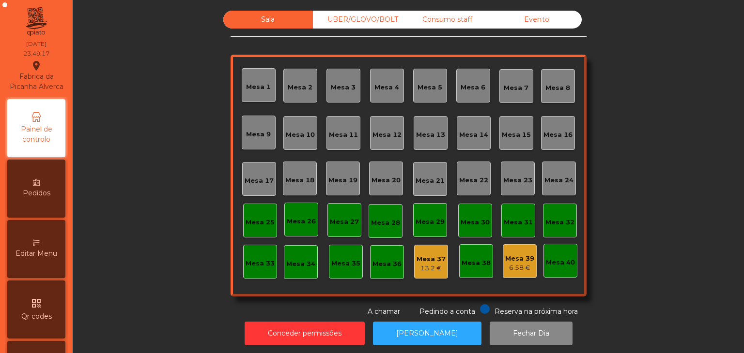
click at [564, 23] on div "Evento" at bounding box center [537, 20] width 90 height 18
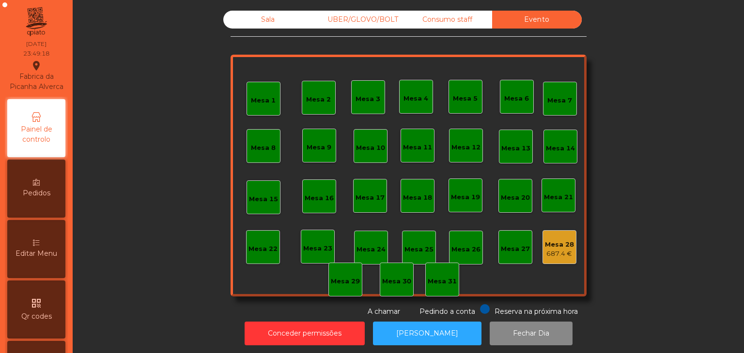
click at [557, 256] on div "687.4 €" at bounding box center [559, 254] width 29 height 10
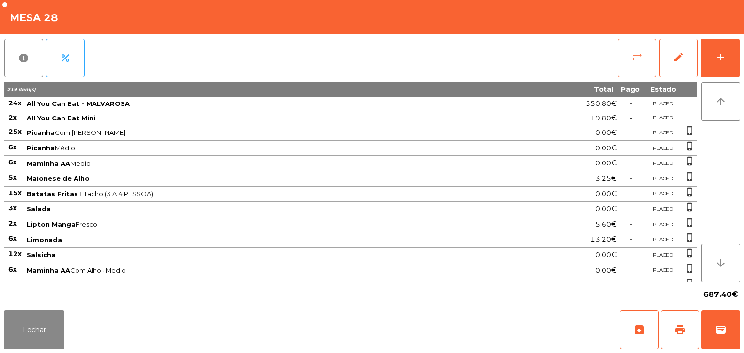
click at [639, 53] on span "sync_alt" at bounding box center [637, 57] width 12 height 12
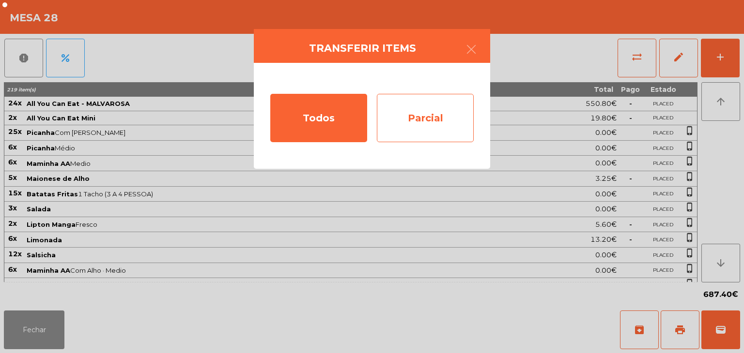
click at [434, 132] on div "Parcial" at bounding box center [425, 118] width 97 height 48
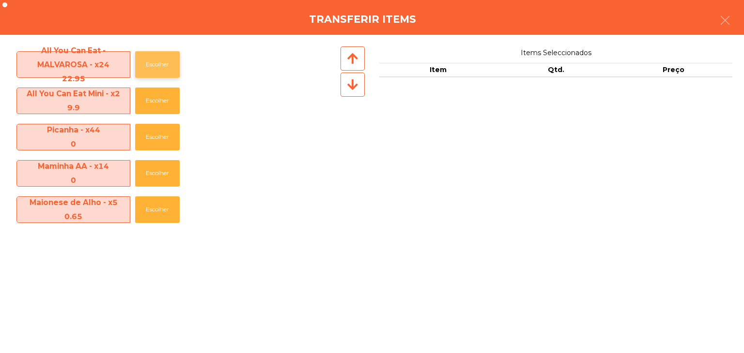
click at [175, 68] on button "Escolher" at bounding box center [157, 64] width 45 height 27
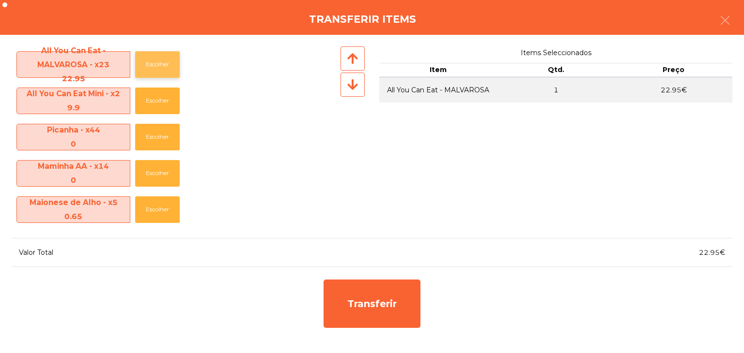
click at [175, 68] on button "Escolher" at bounding box center [157, 64] width 45 height 27
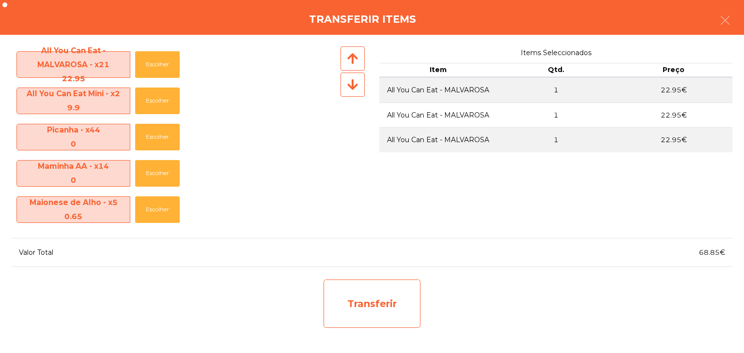
click at [385, 305] on div "Transferir" at bounding box center [371, 304] width 97 height 48
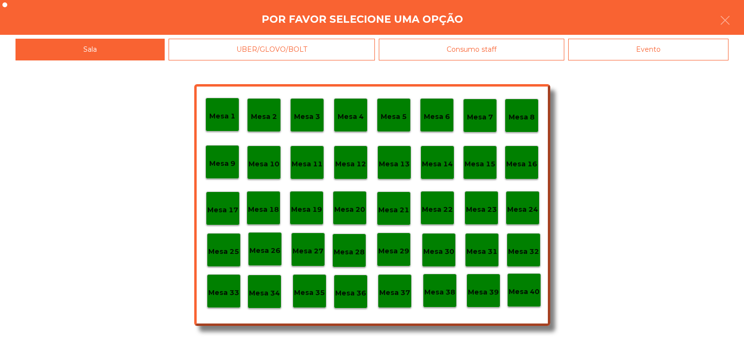
click at [395, 260] on div "Mesa 29" at bounding box center [394, 250] width 34 height 34
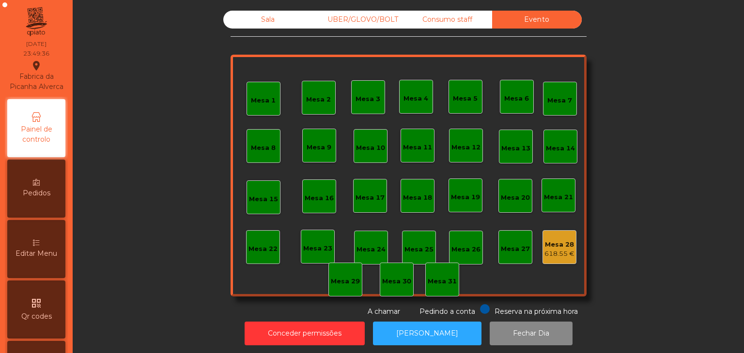
click at [546, 265] on div "Mesa 1 Mesa 2 Mesa 3 Mesa 4 Mesa 5 Mesa 6 Mesa 7 Mesa 8 [GEOGRAPHIC_DATA] 9 [GE…" at bounding box center [408, 176] width 356 height 242
click at [554, 251] on div "618.55 €" at bounding box center [559, 254] width 30 height 10
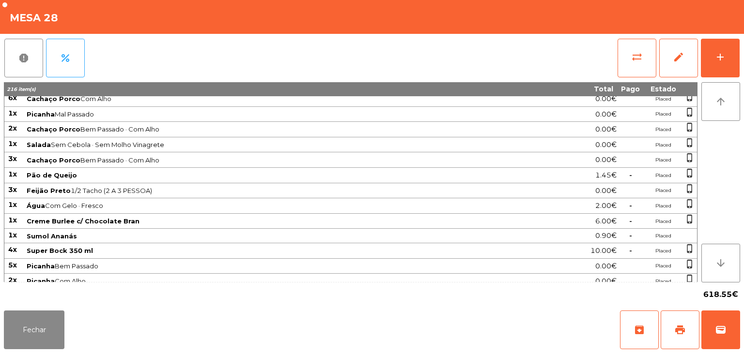
scroll to position [593, 0]
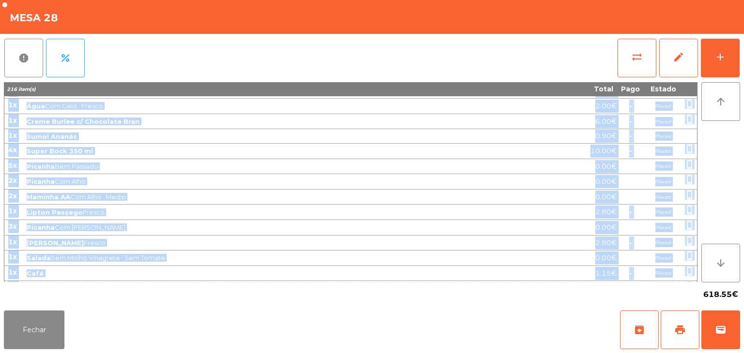
drag, startPoint x: 8, startPoint y: 102, endPoint x: 664, endPoint y: 274, distance: 678.6
copy tbody "6l Ips Dol Sit Ame Cons 72.71€ - Adipis 88e Seddoei Tem Inci · Utlab 5.85€ Etdo…"
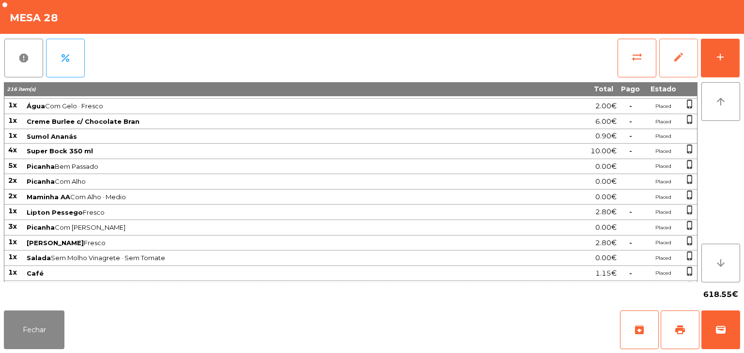
click at [683, 59] on span "edit" at bounding box center [678, 57] width 12 height 12
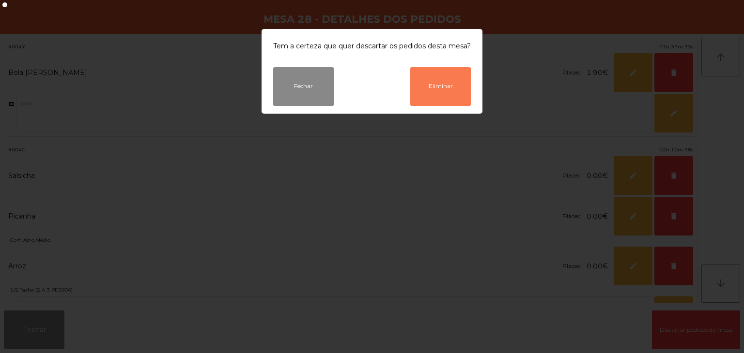
click at [448, 98] on button "Eliminar" at bounding box center [440, 86] width 61 height 39
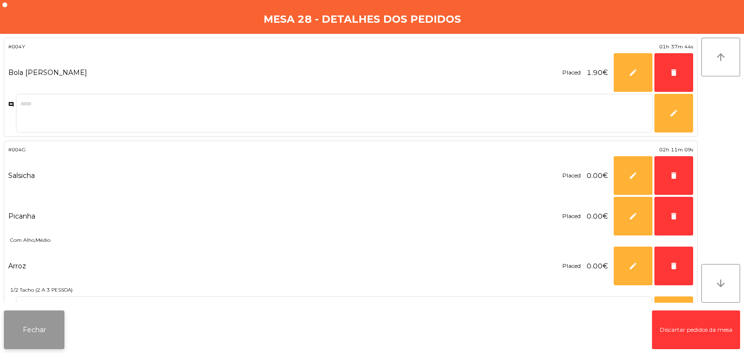
click at [25, 348] on button "Fechar" at bounding box center [34, 330] width 61 height 39
click at [31, 338] on button "Fechar" at bounding box center [34, 330] width 61 height 39
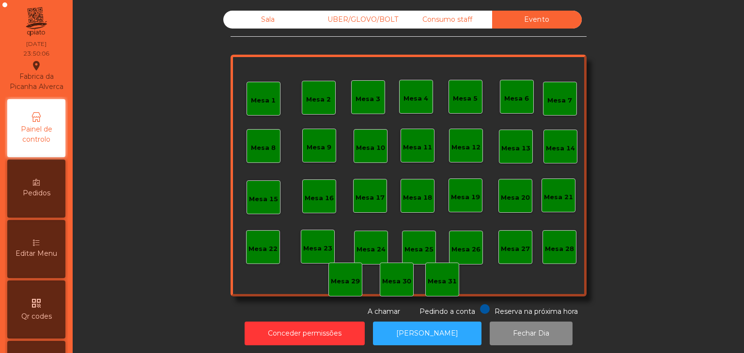
click at [371, 19] on div "UBER/GLOVO/BOLT" at bounding box center [358, 20] width 90 height 18
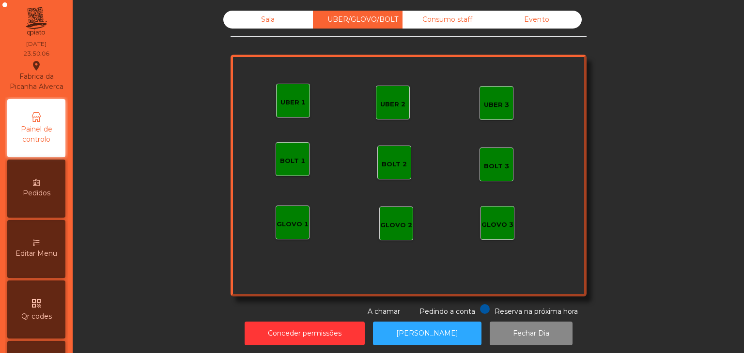
click at [286, 16] on div "Sala" at bounding box center [268, 20] width 90 height 18
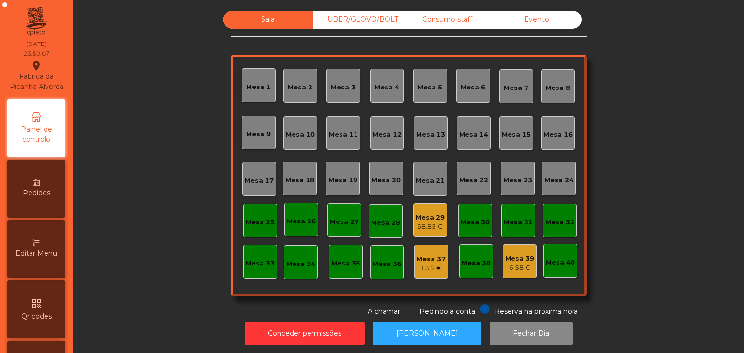
click at [430, 235] on div "Mesa 29 68.85 €" at bounding box center [430, 220] width 34 height 34
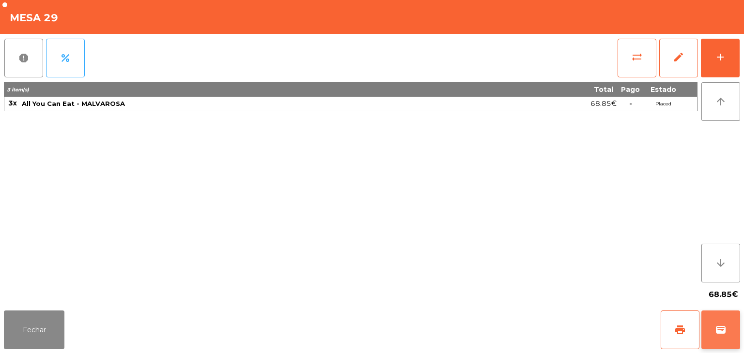
click at [726, 335] on span "wallet" at bounding box center [721, 330] width 12 height 12
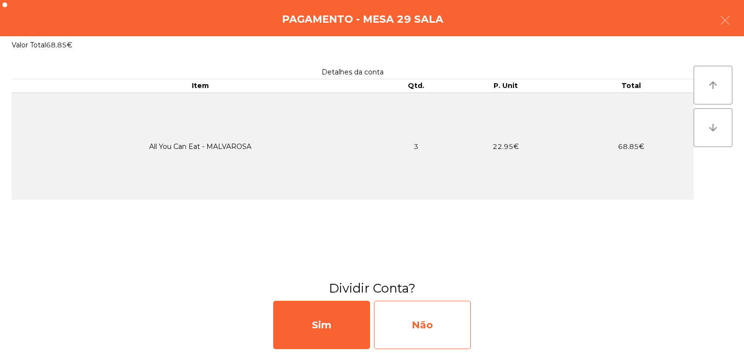
click at [447, 332] on div "Não" at bounding box center [422, 325] width 97 height 48
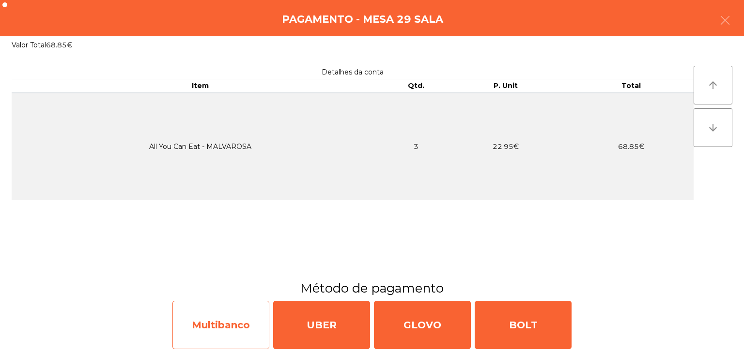
click at [200, 320] on div "Multibanco" at bounding box center [220, 325] width 97 height 48
select select "**"
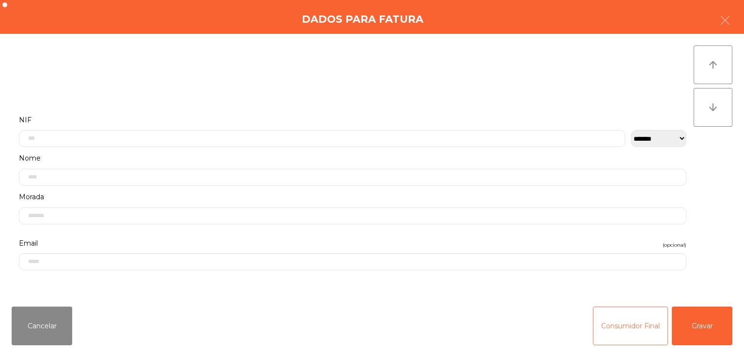
click at [632, 320] on button "Consumidor Final" at bounding box center [630, 326] width 75 height 39
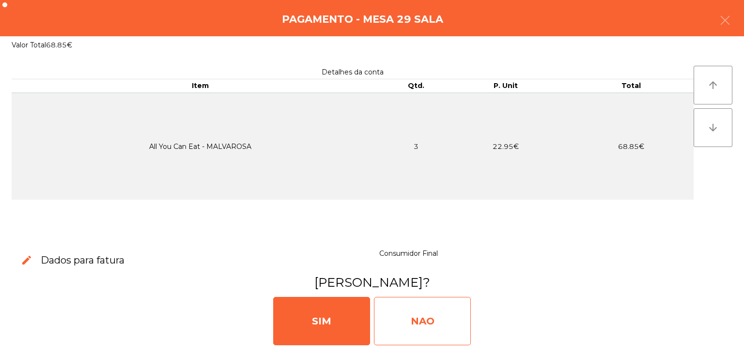
click at [440, 325] on div "NAO" at bounding box center [422, 321] width 97 height 48
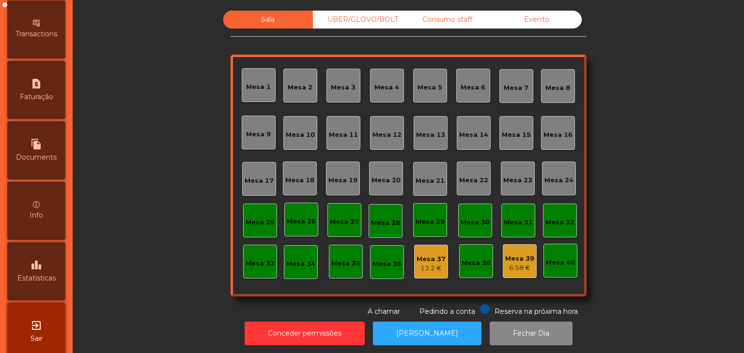
scroll to position [487, 0]
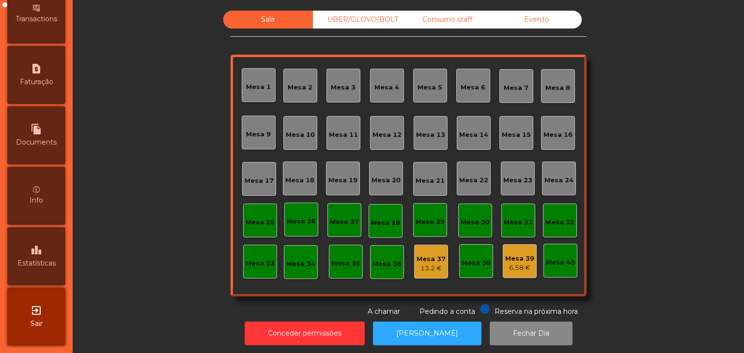
click at [35, 328] on span "Sair" at bounding box center [37, 324] width 12 height 10
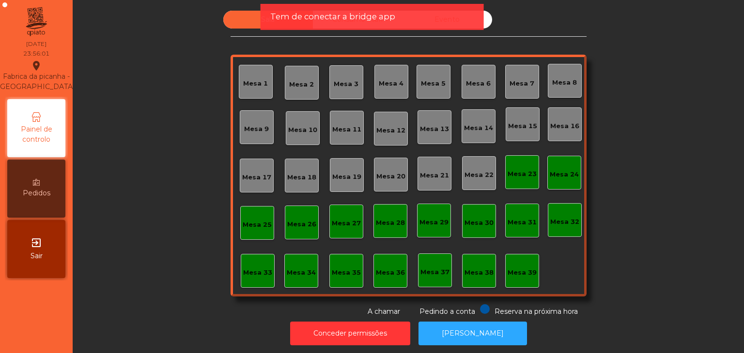
click at [336, 30] on div "Tem de conectar a bridge app" at bounding box center [371, 17] width 223 height 26
click at [320, 20] on span "Tem de conectar a bridge app" at bounding box center [332, 17] width 125 height 12
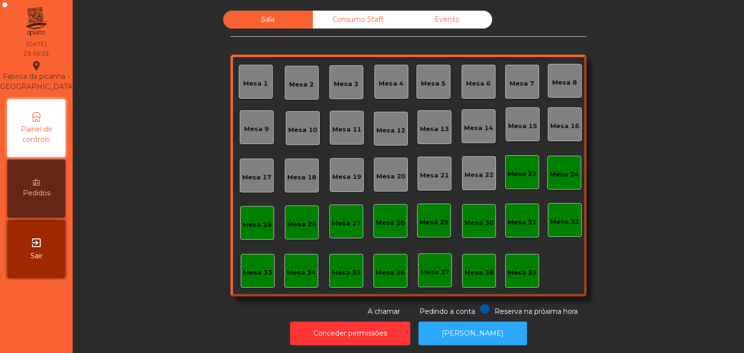
click at [308, 22] on div "Sala" at bounding box center [268, 20] width 90 height 18
drag, startPoint x: 330, startPoint y: 21, endPoint x: 426, endPoint y: 24, distance: 96.4
click at [332, 21] on div "Consumo Staff" at bounding box center [358, 20] width 90 height 18
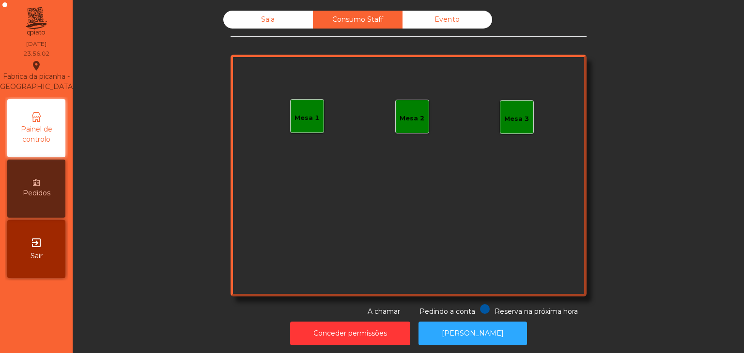
click at [426, 24] on div "Evento" at bounding box center [447, 20] width 90 height 18
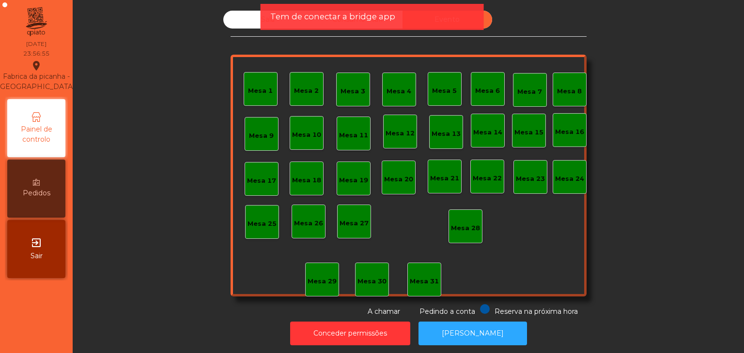
click at [258, 18] on div "Sala" at bounding box center [268, 20] width 90 height 18
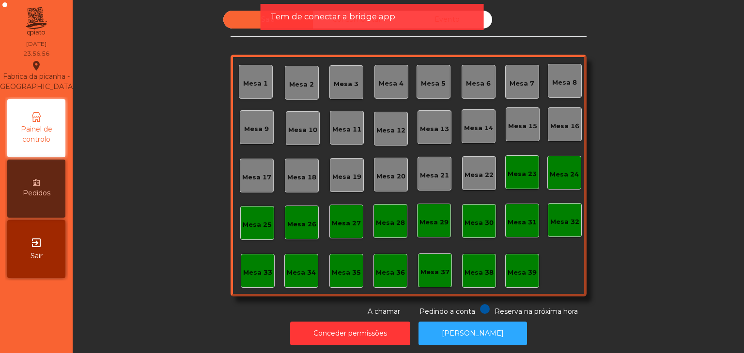
click at [336, 14] on span "Tem de conectar a bridge app" at bounding box center [332, 17] width 125 height 12
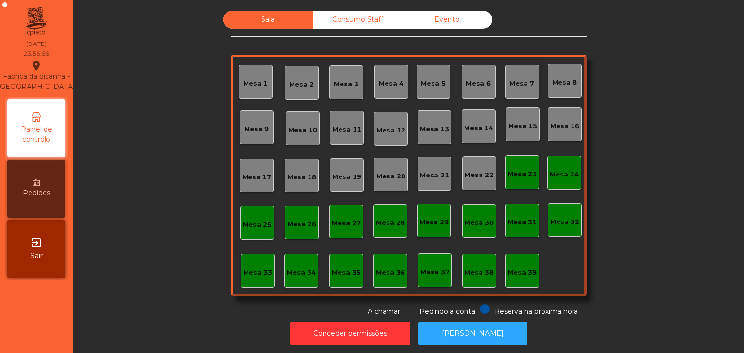
click at [351, 22] on div "Consumo Staff" at bounding box center [358, 20] width 90 height 18
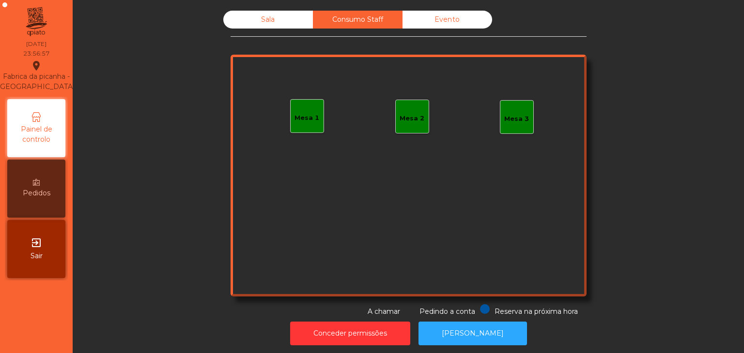
click at [455, 21] on div "Evento" at bounding box center [447, 20] width 90 height 18
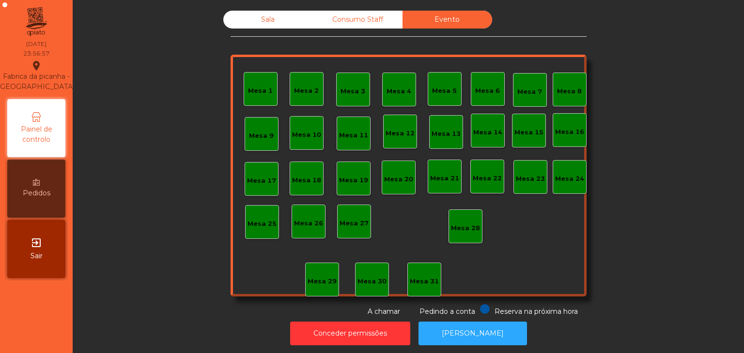
click at [274, 22] on div "Sala" at bounding box center [268, 20] width 90 height 18
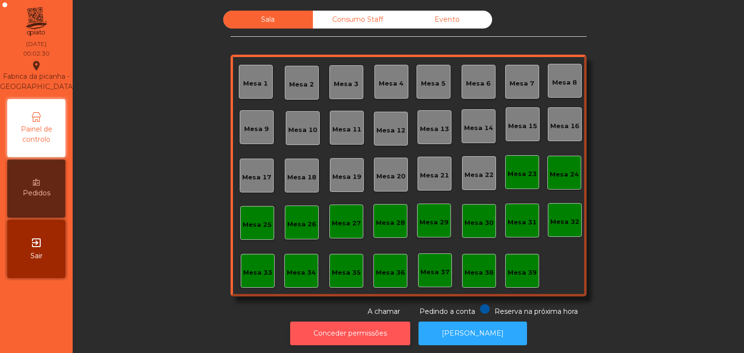
click at [328, 330] on button "Conceder permissões" at bounding box center [350, 334] width 120 height 24
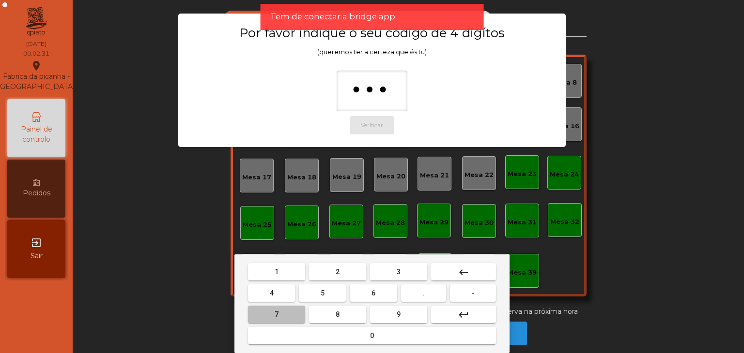
type input "****"
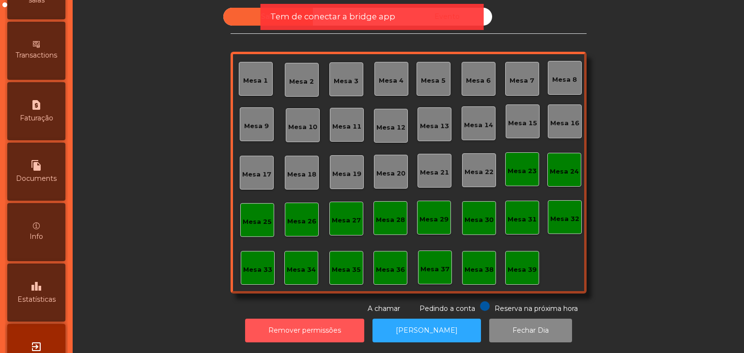
scroll to position [487, 0]
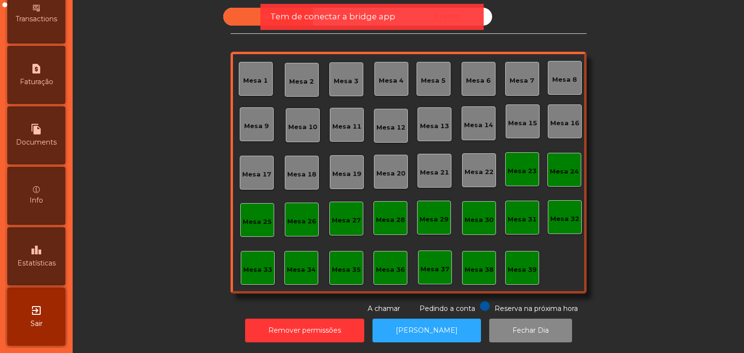
click at [54, 263] on span "Estatísticas" at bounding box center [36, 264] width 38 height 10
